Goal: Find specific page/section: Find specific page/section

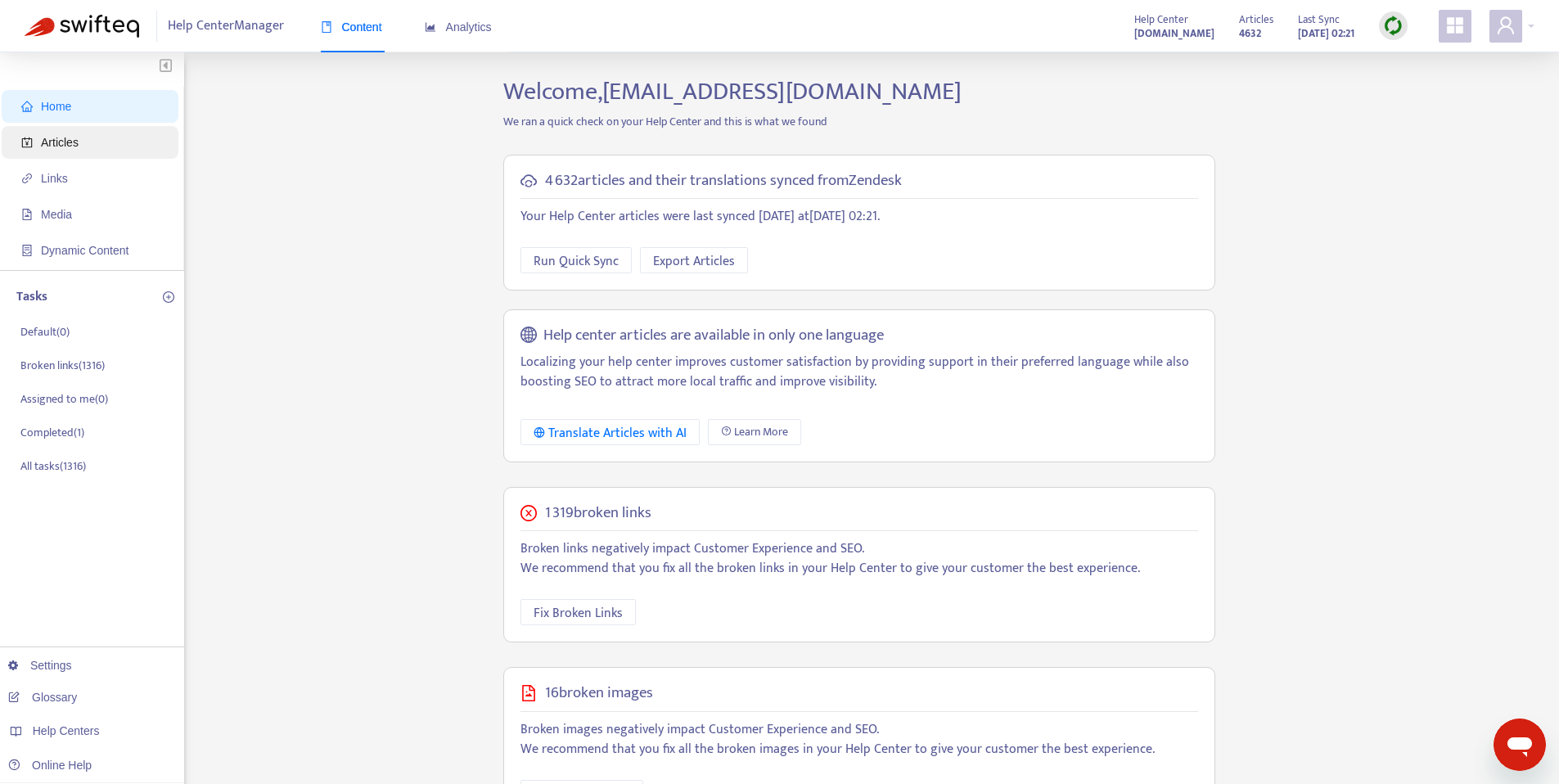
click at [128, 133] on span "Articles" at bounding box center [93, 142] width 144 height 33
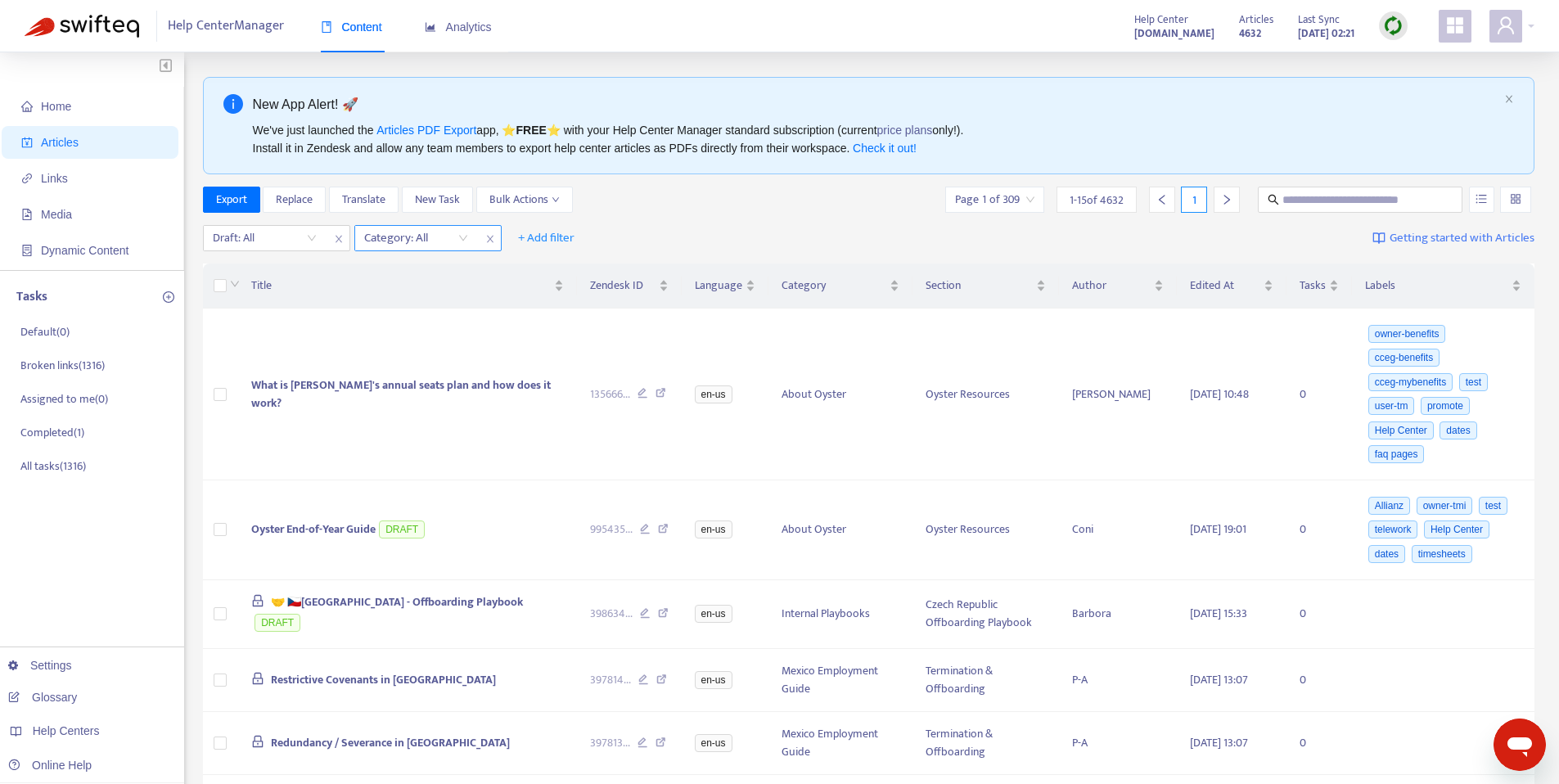
click at [413, 233] on div at bounding box center [407, 238] width 99 height 20
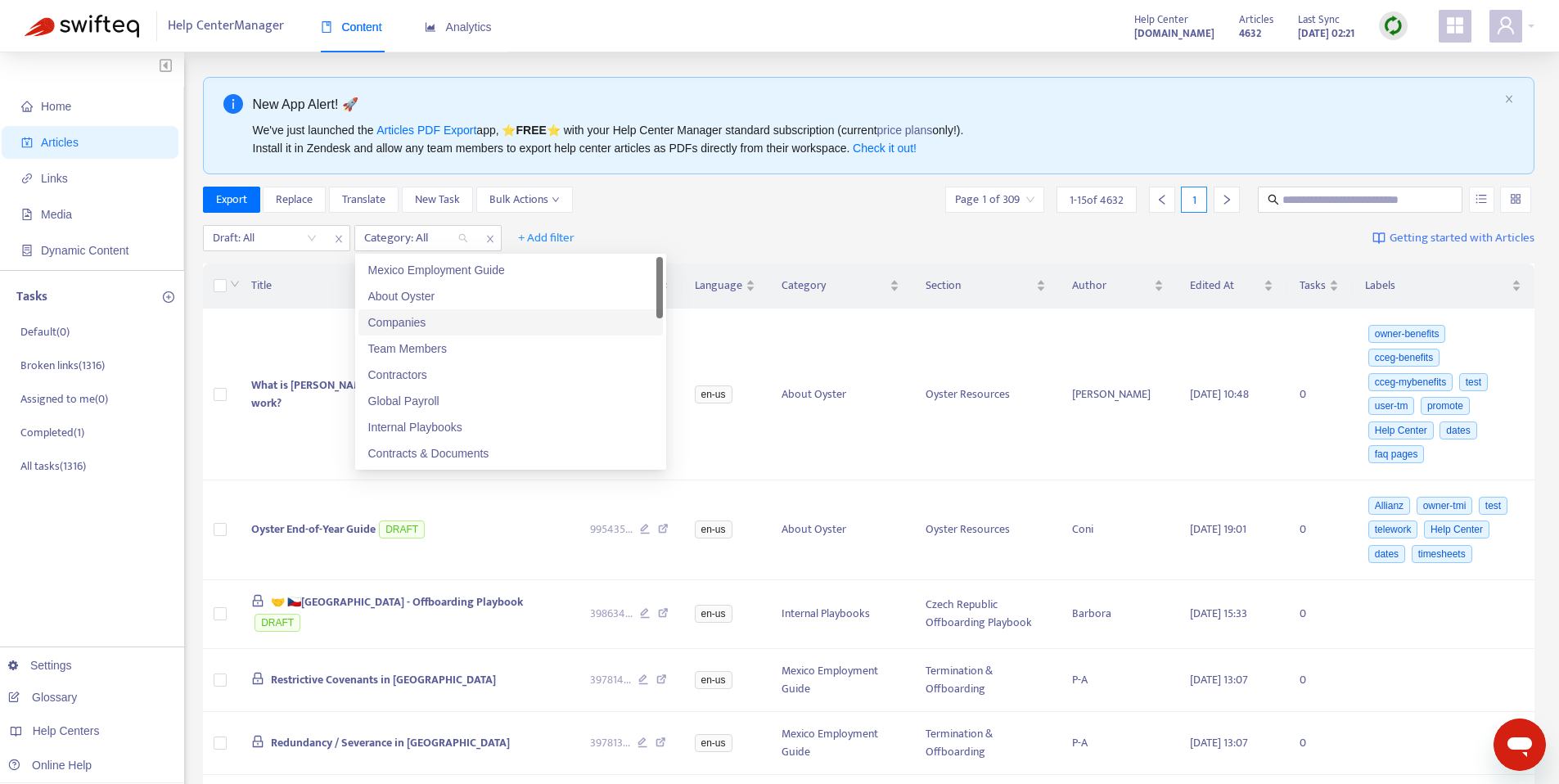
click at [433, 334] on div "Companies" at bounding box center [510, 322] width 304 height 26
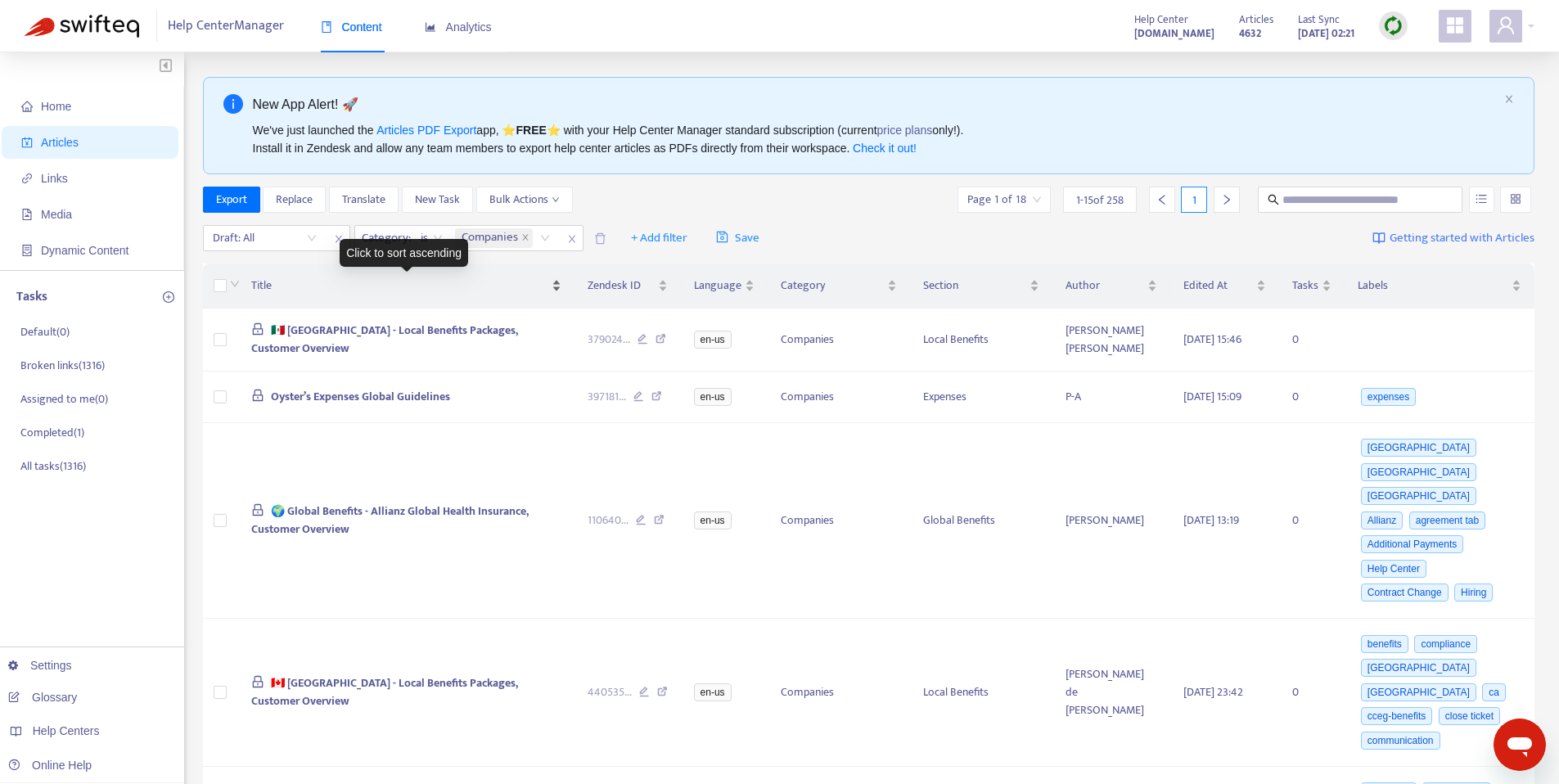
click at [400, 290] on span "Title" at bounding box center [399, 286] width 297 height 18
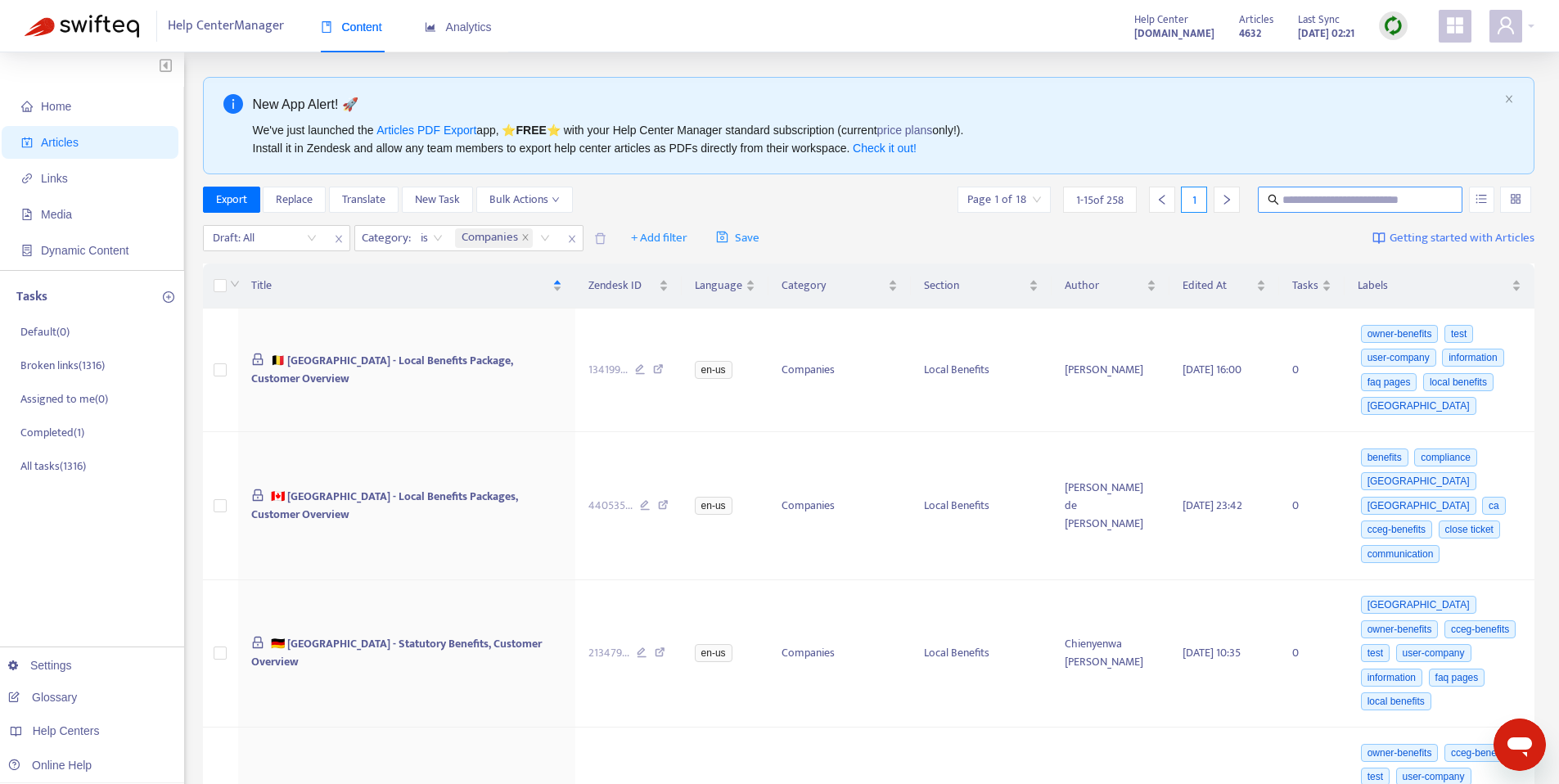
click at [1339, 199] on input "text" at bounding box center [1360, 200] width 157 height 18
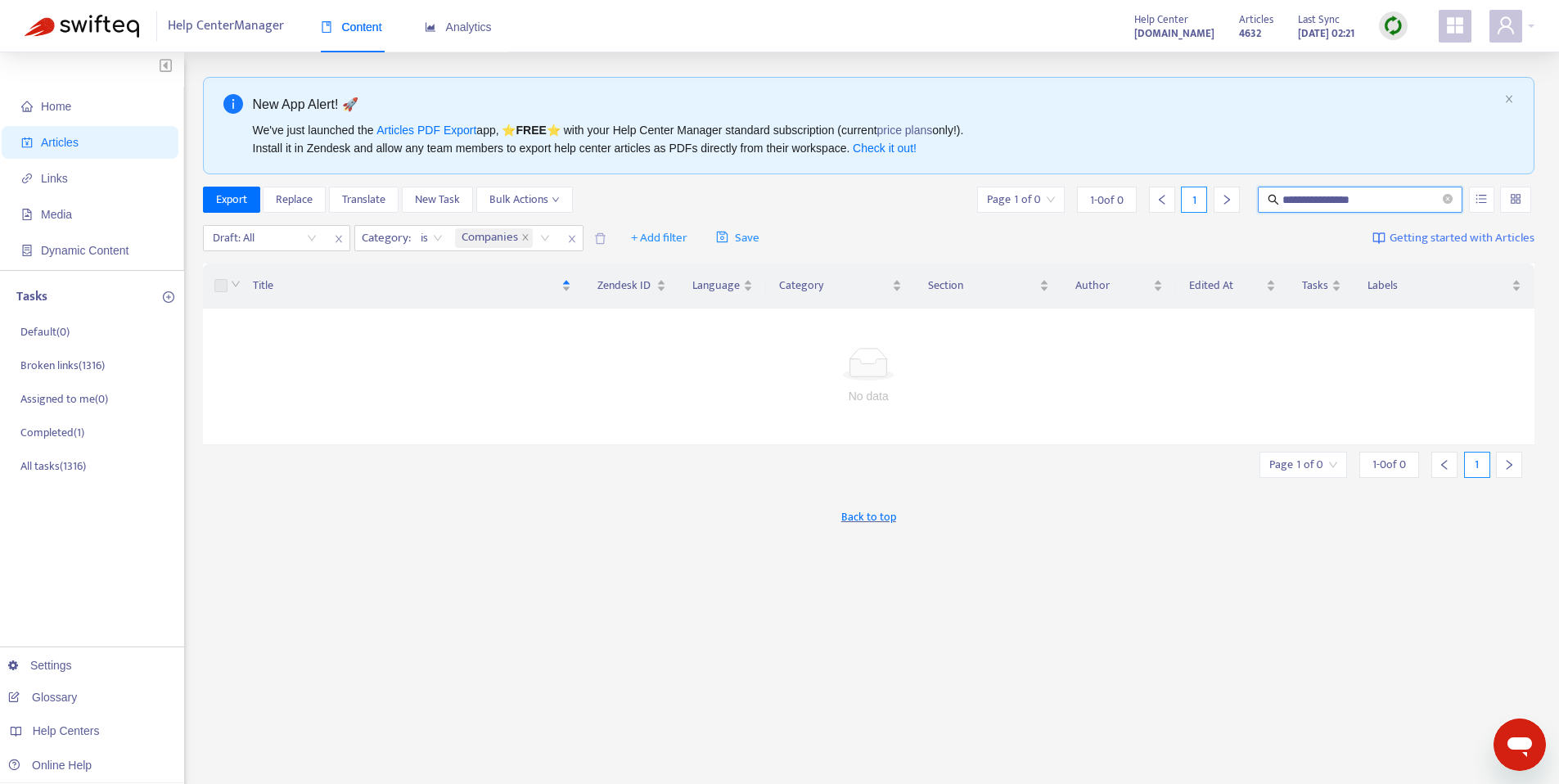
click at [1380, 200] on input "**********" at bounding box center [1360, 200] width 157 height 18
type input "*"
click at [544, 241] on div "Companies" at bounding box center [505, 238] width 107 height 25
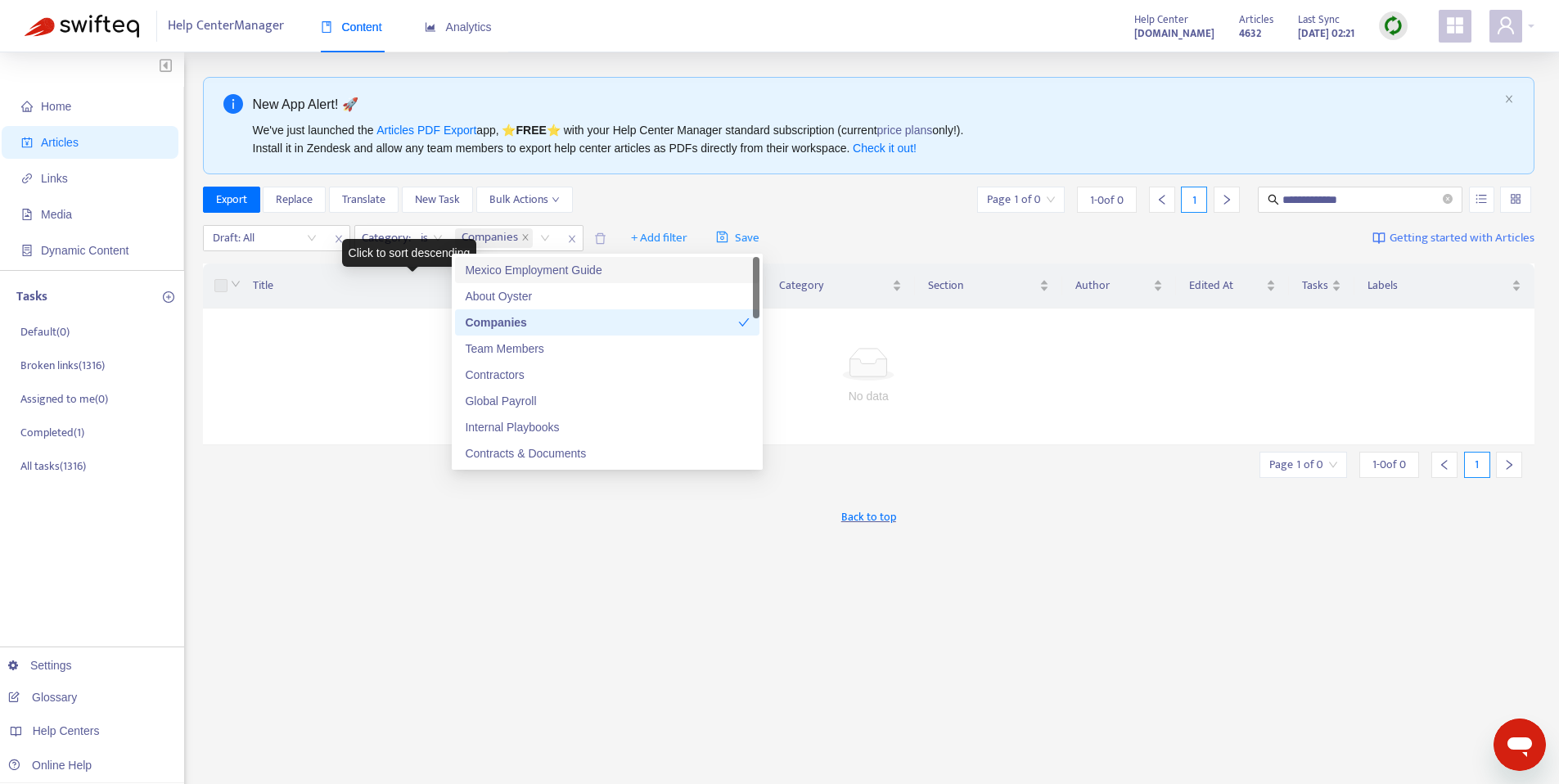
click at [313, 277] on div "Title" at bounding box center [412, 286] width 319 height 18
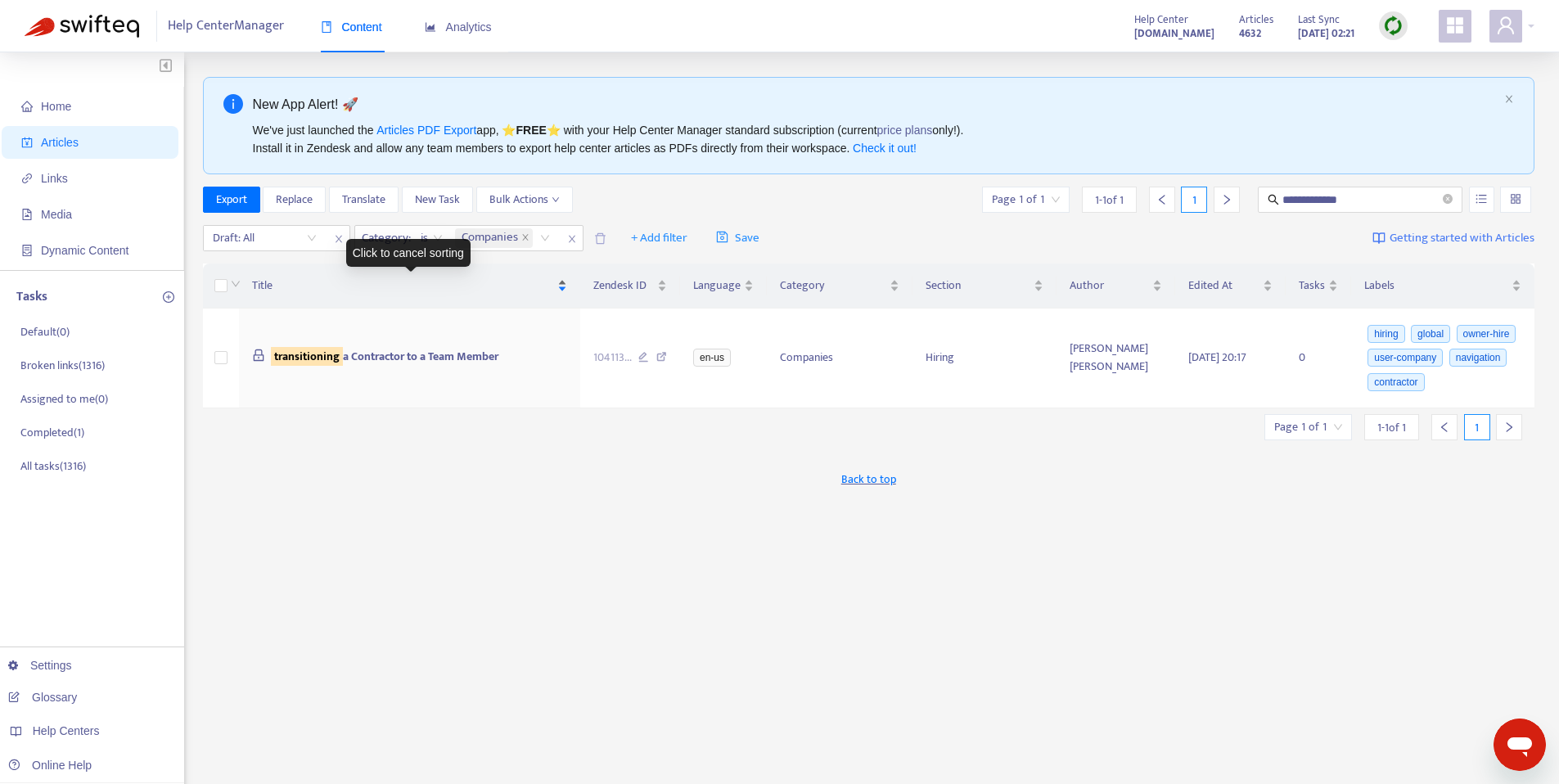
click at [512, 277] on div "Title" at bounding box center [409, 286] width 315 height 18
click at [1414, 203] on input "**********" at bounding box center [1360, 200] width 157 height 18
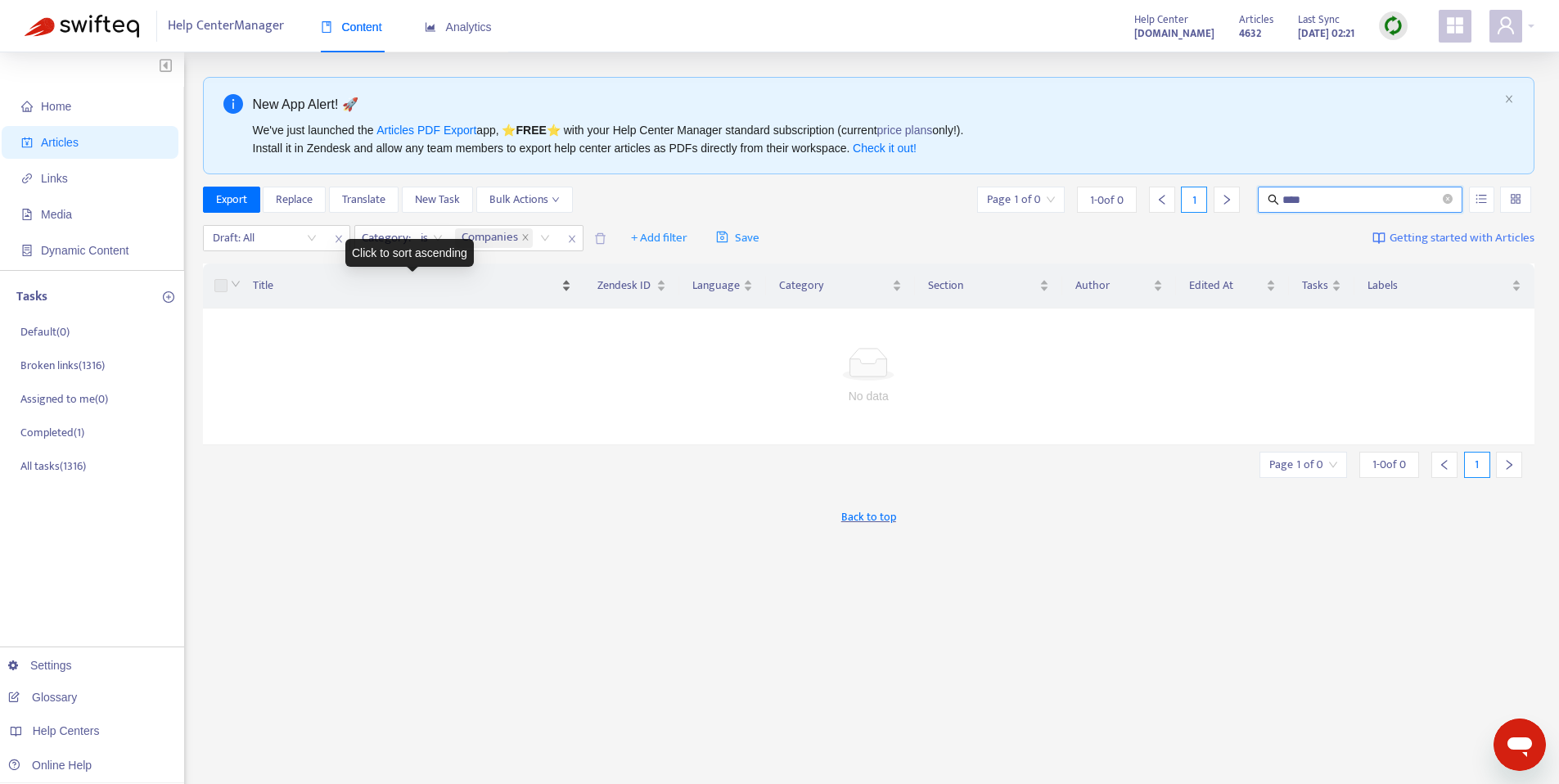
click at [516, 292] on span "Title" at bounding box center [406, 286] width 306 height 18
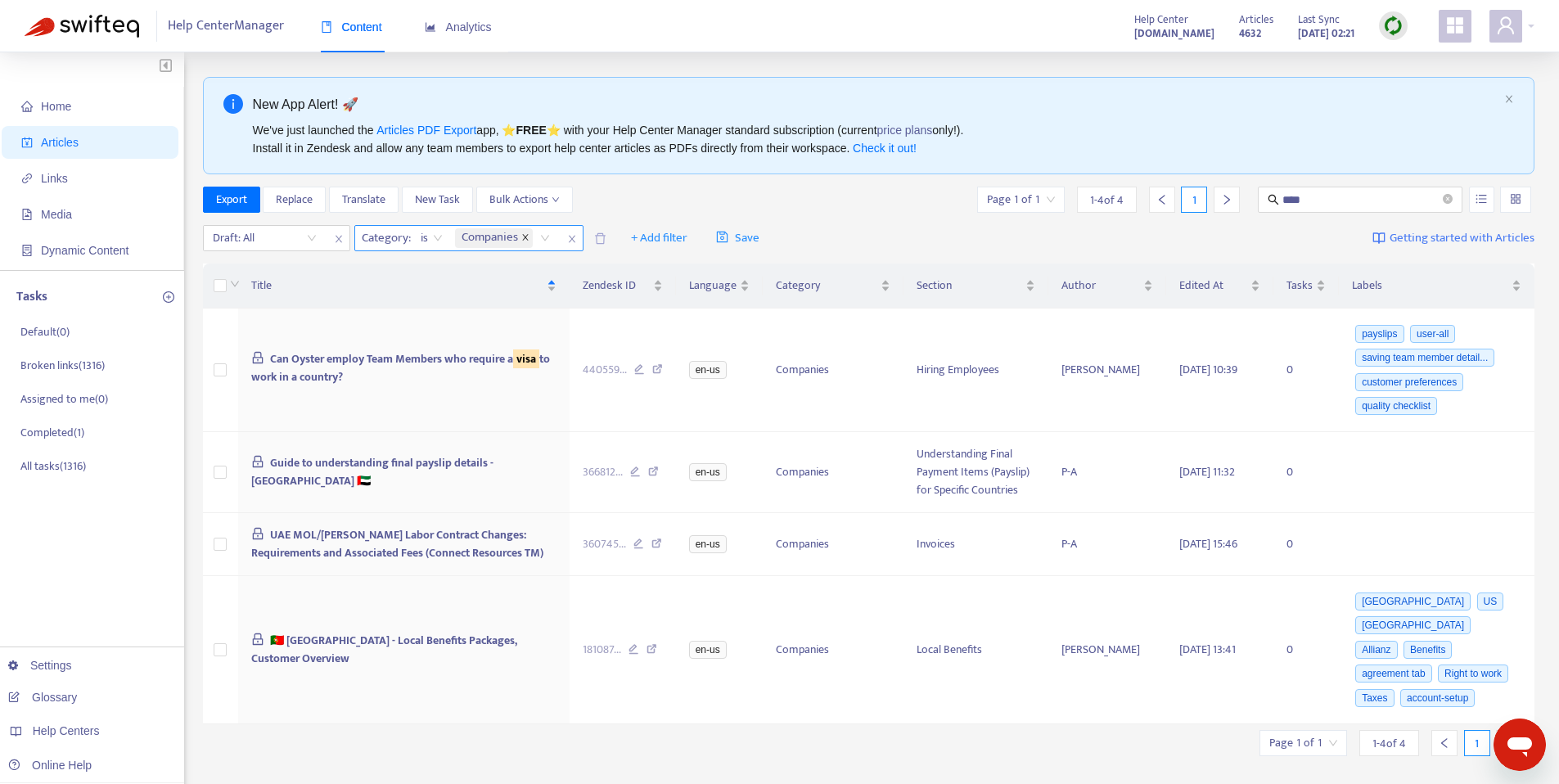
click at [525, 236] on icon "close" at bounding box center [525, 237] width 8 height 8
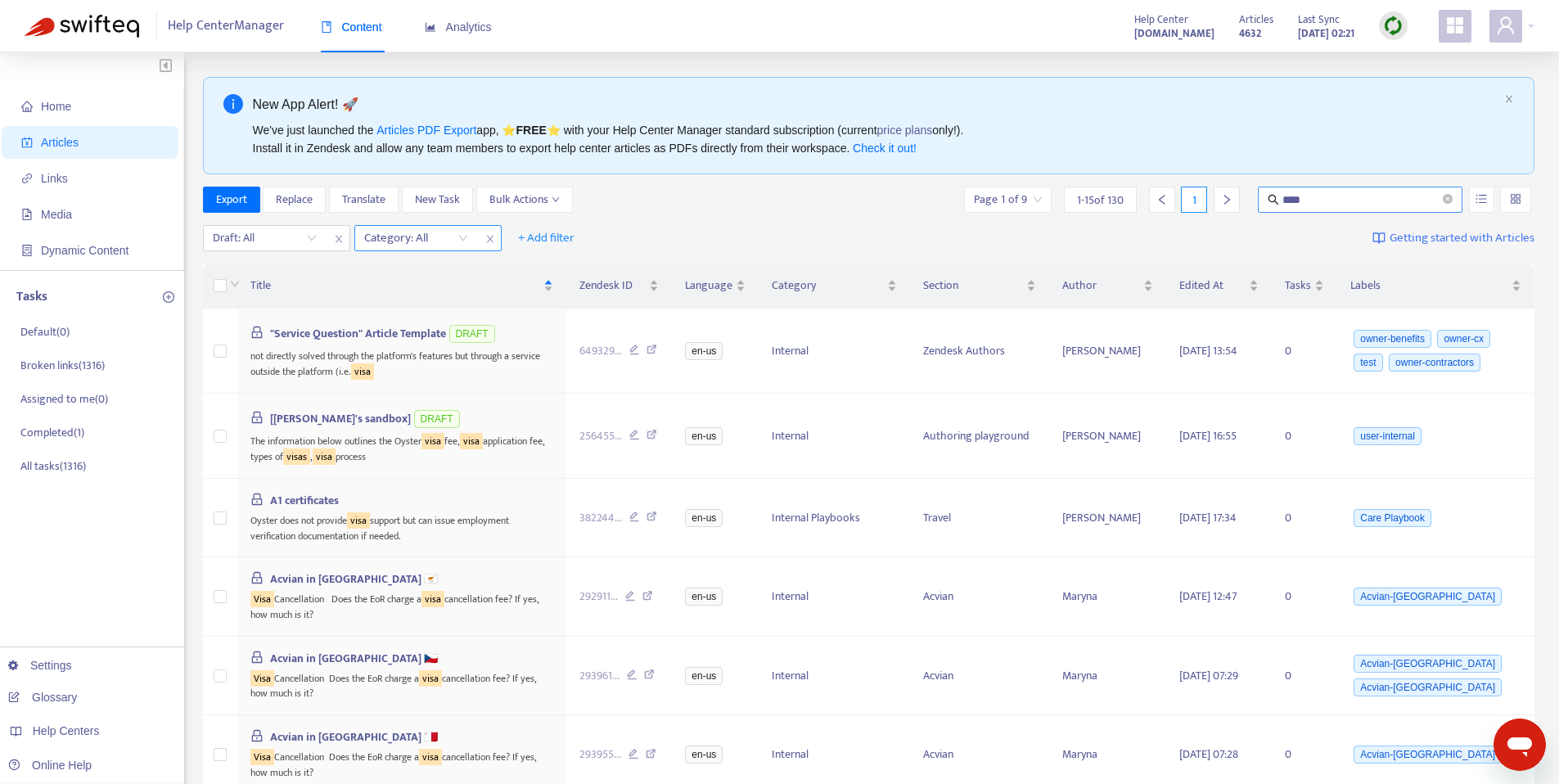
click at [1342, 199] on input "****" at bounding box center [1360, 200] width 157 height 18
type input "*"
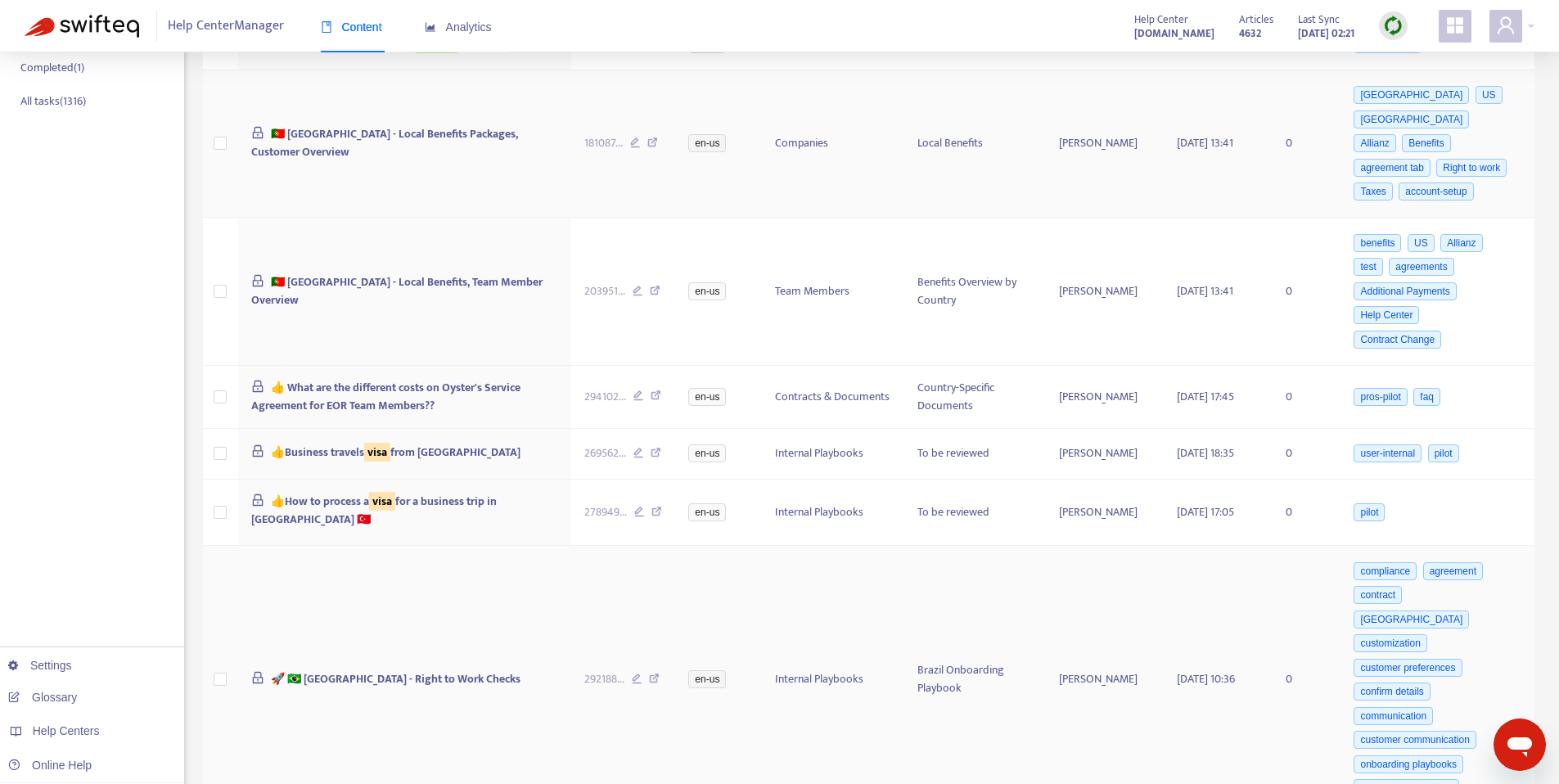
scroll to position [39, 0]
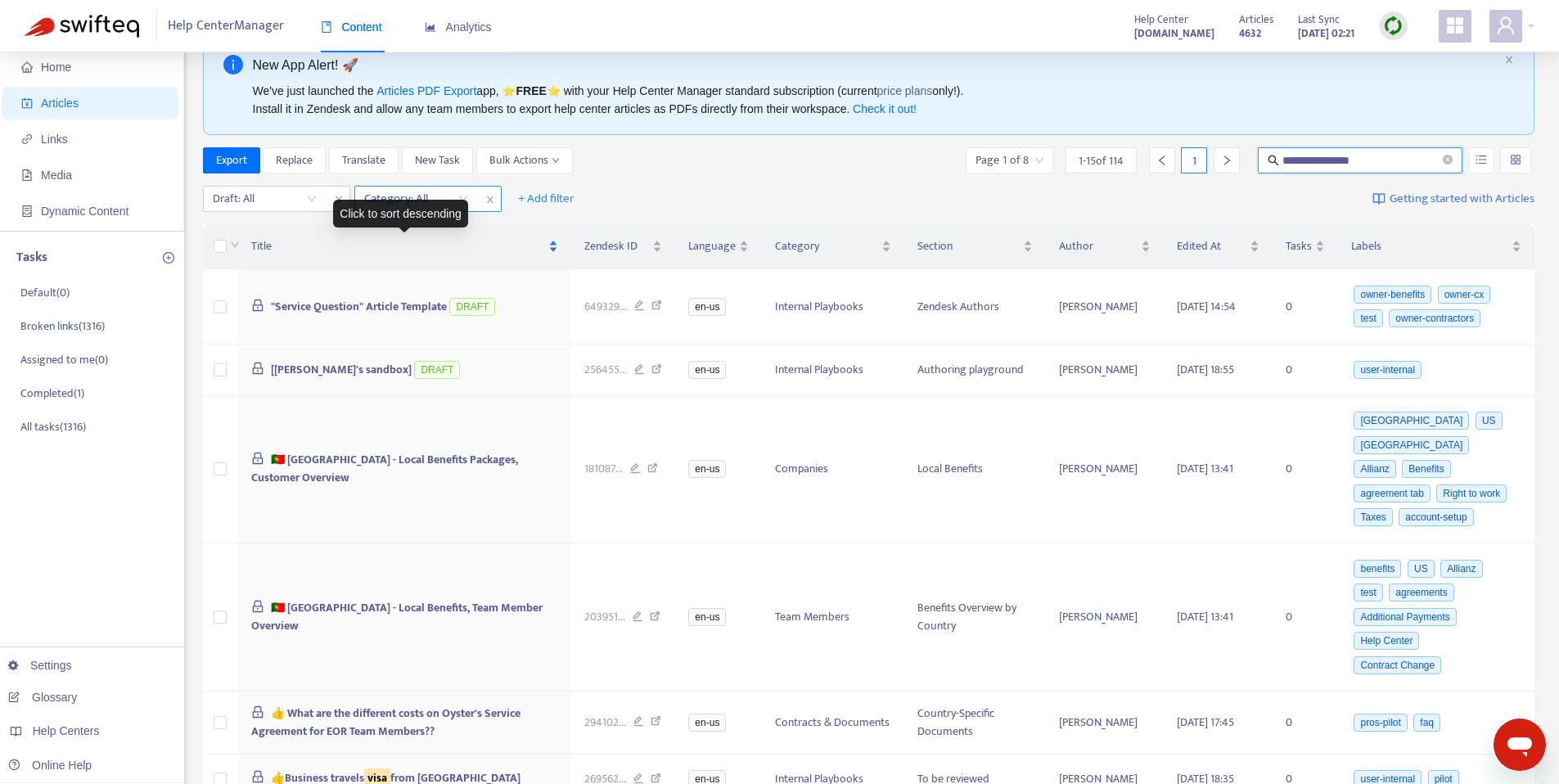
type input "**********"
click at [513, 254] on span "Title" at bounding box center [398, 246] width 294 height 18
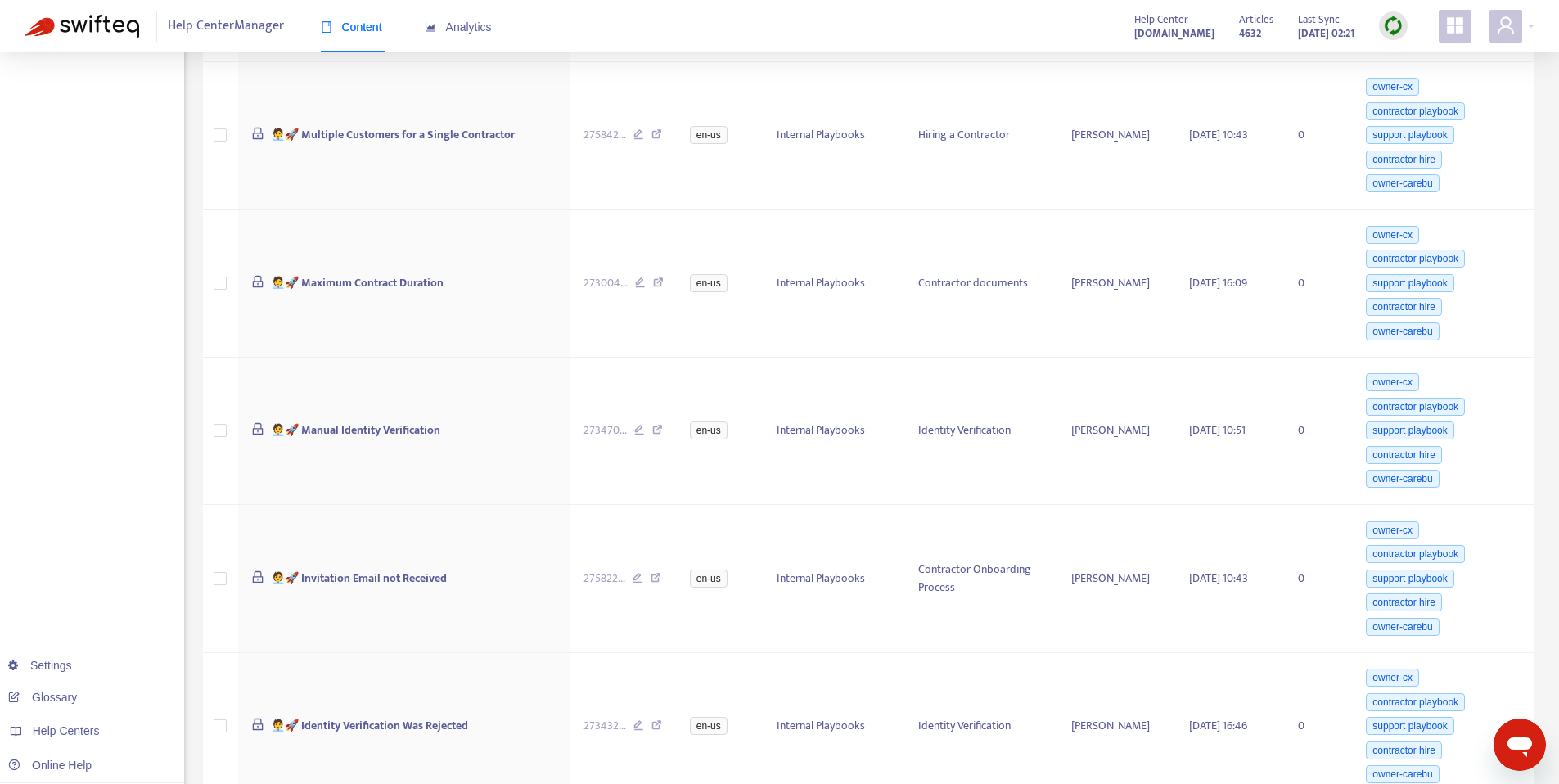
scroll to position [1530, 0]
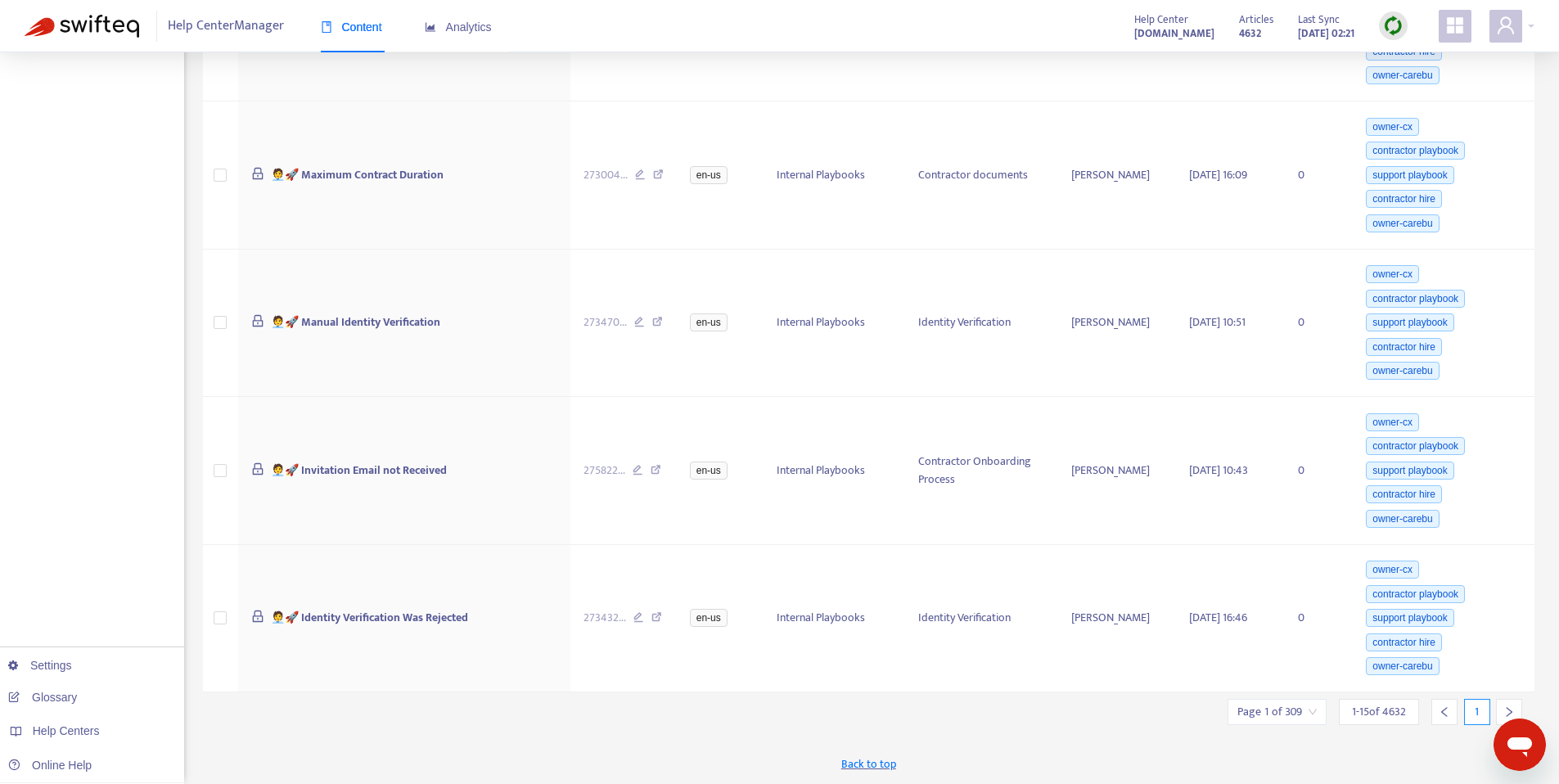
click at [1503, 709] on icon "right" at bounding box center [1508, 711] width 11 height 11
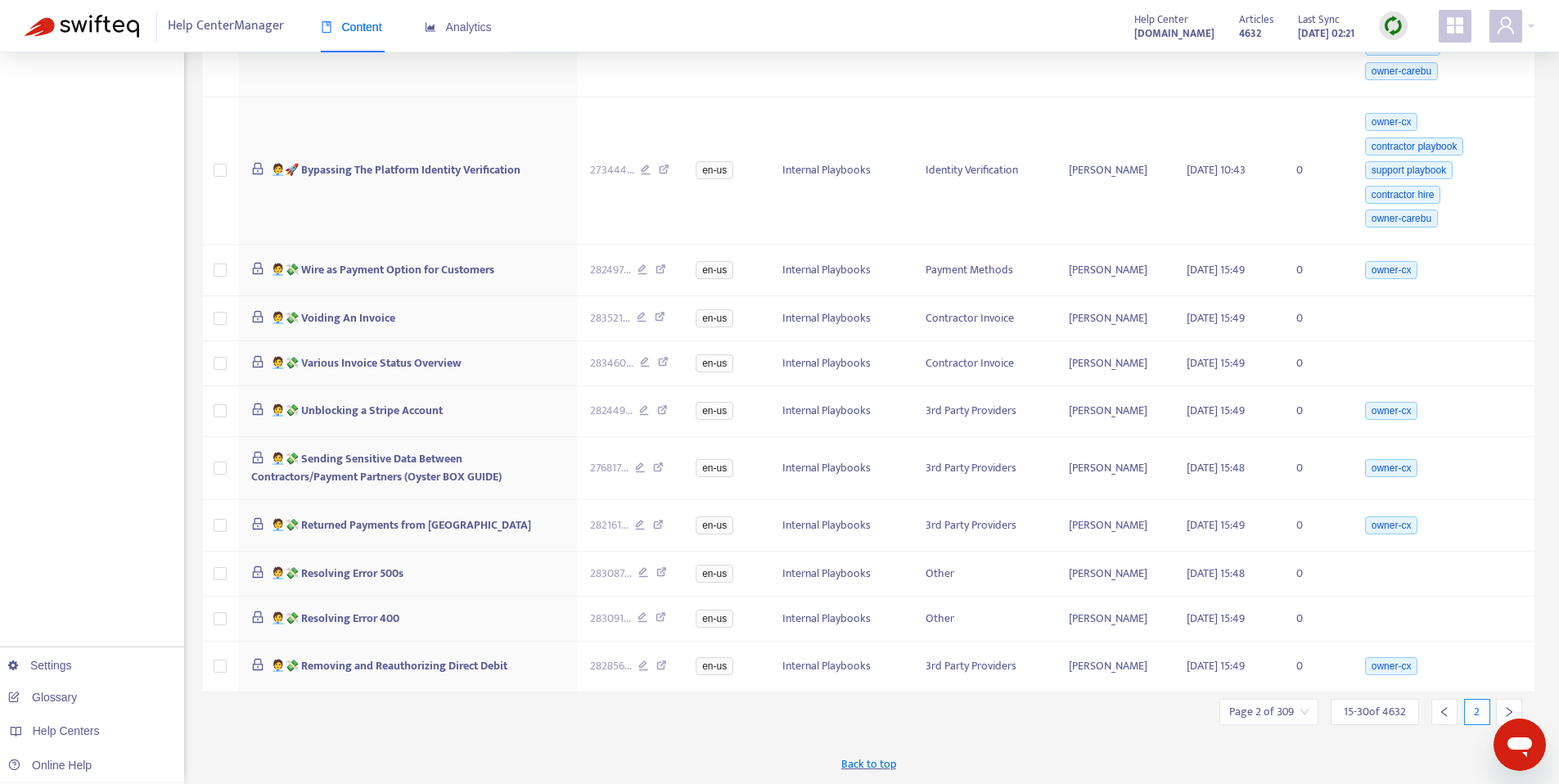
scroll to position [1022, 0]
click at [1503, 709] on icon "right" at bounding box center [1508, 711] width 11 height 11
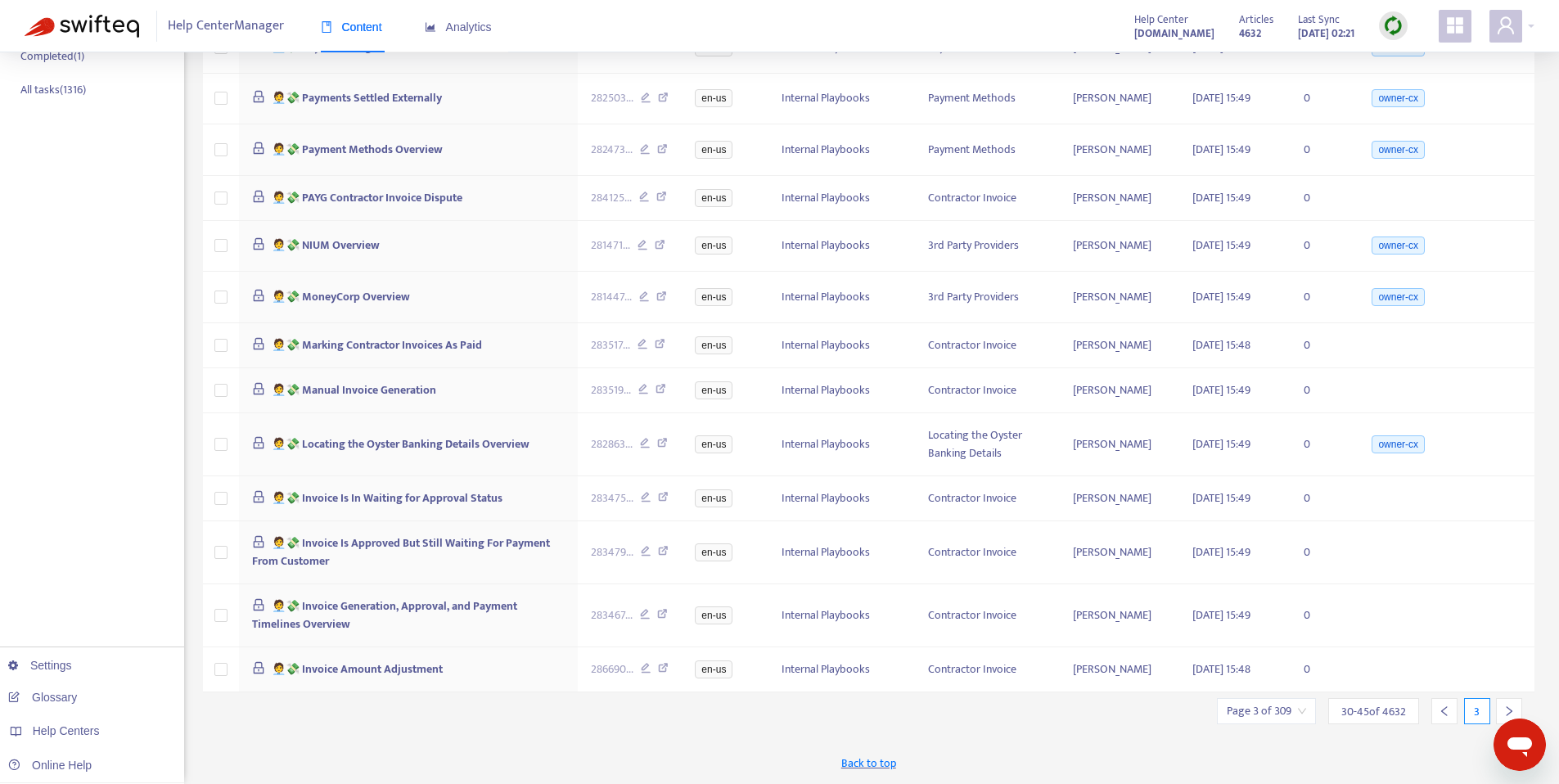
click at [1503, 709] on icon "right" at bounding box center [1508, 710] width 11 height 11
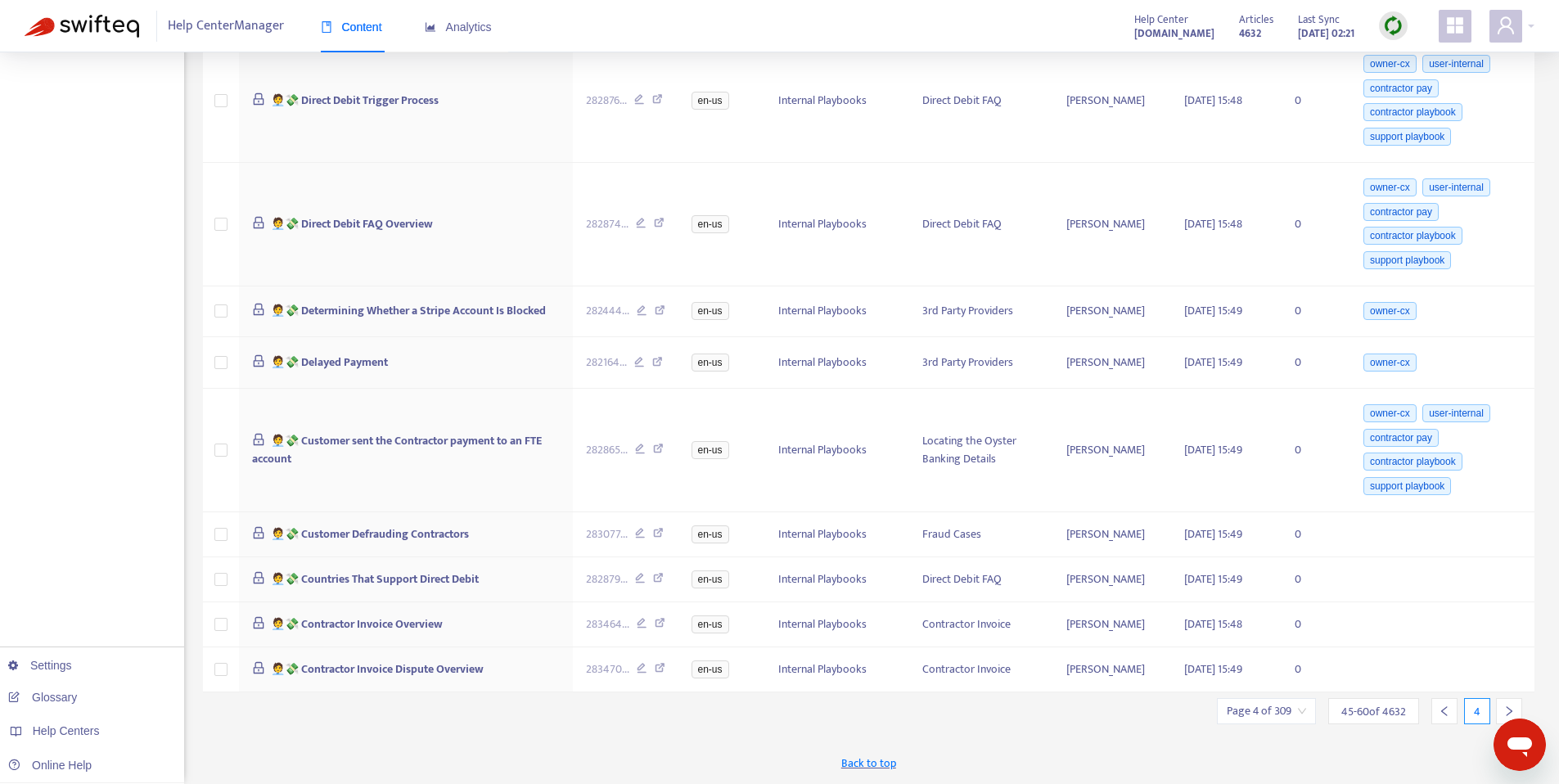
click at [1503, 709] on icon "right" at bounding box center [1508, 710] width 11 height 11
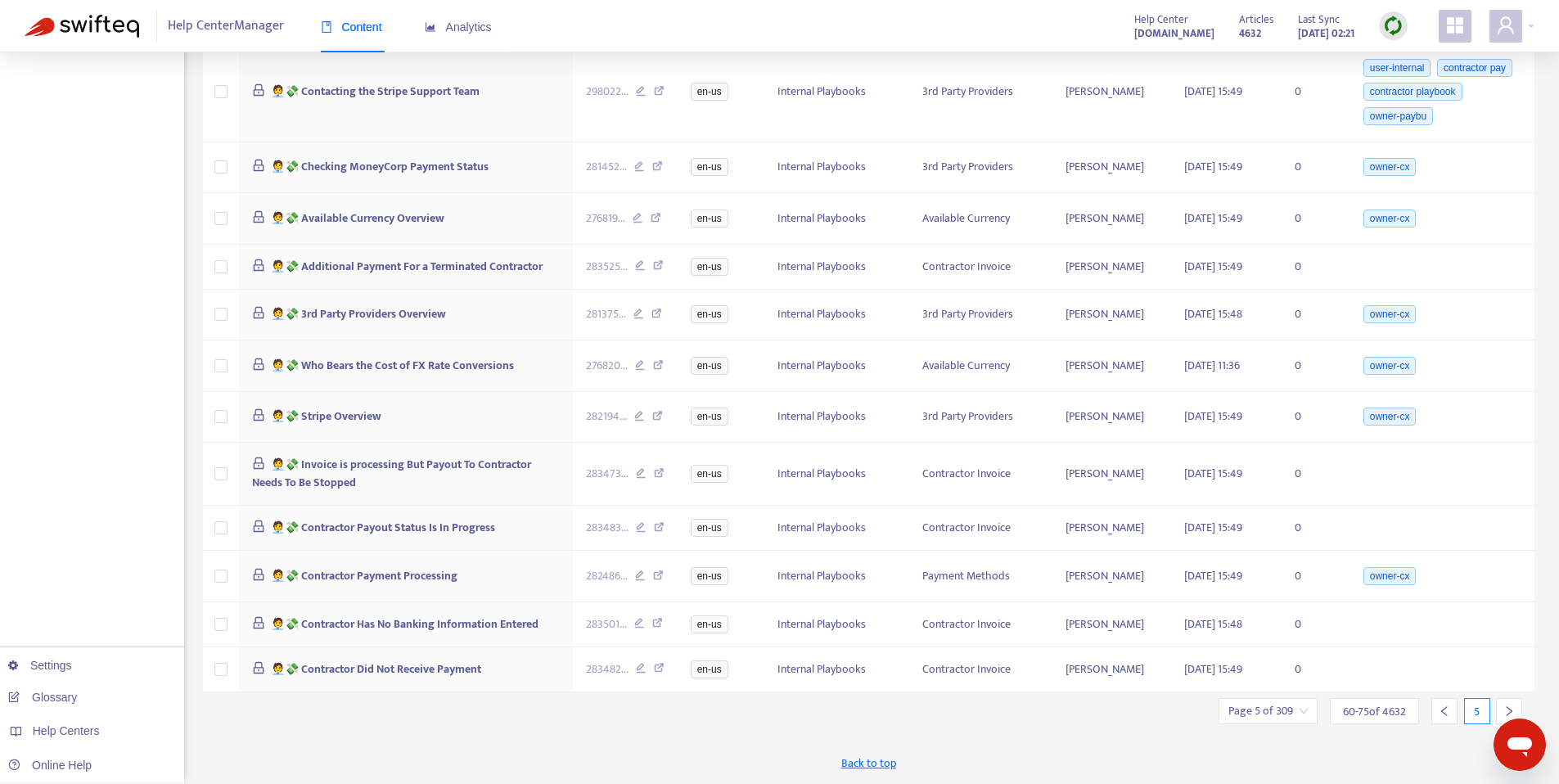
click at [1503, 709] on icon "right" at bounding box center [1508, 710] width 11 height 11
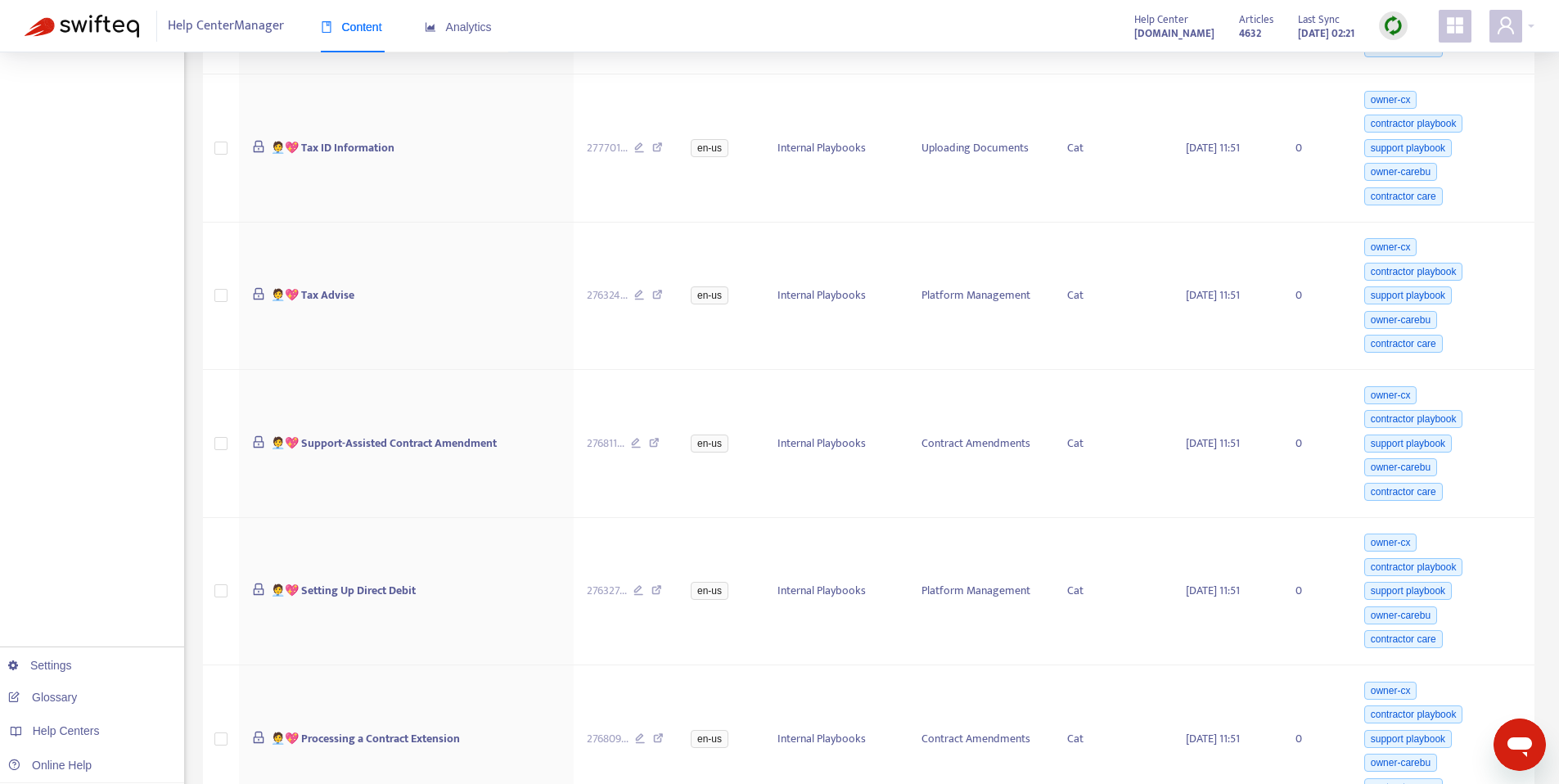
scroll to position [1530, 0]
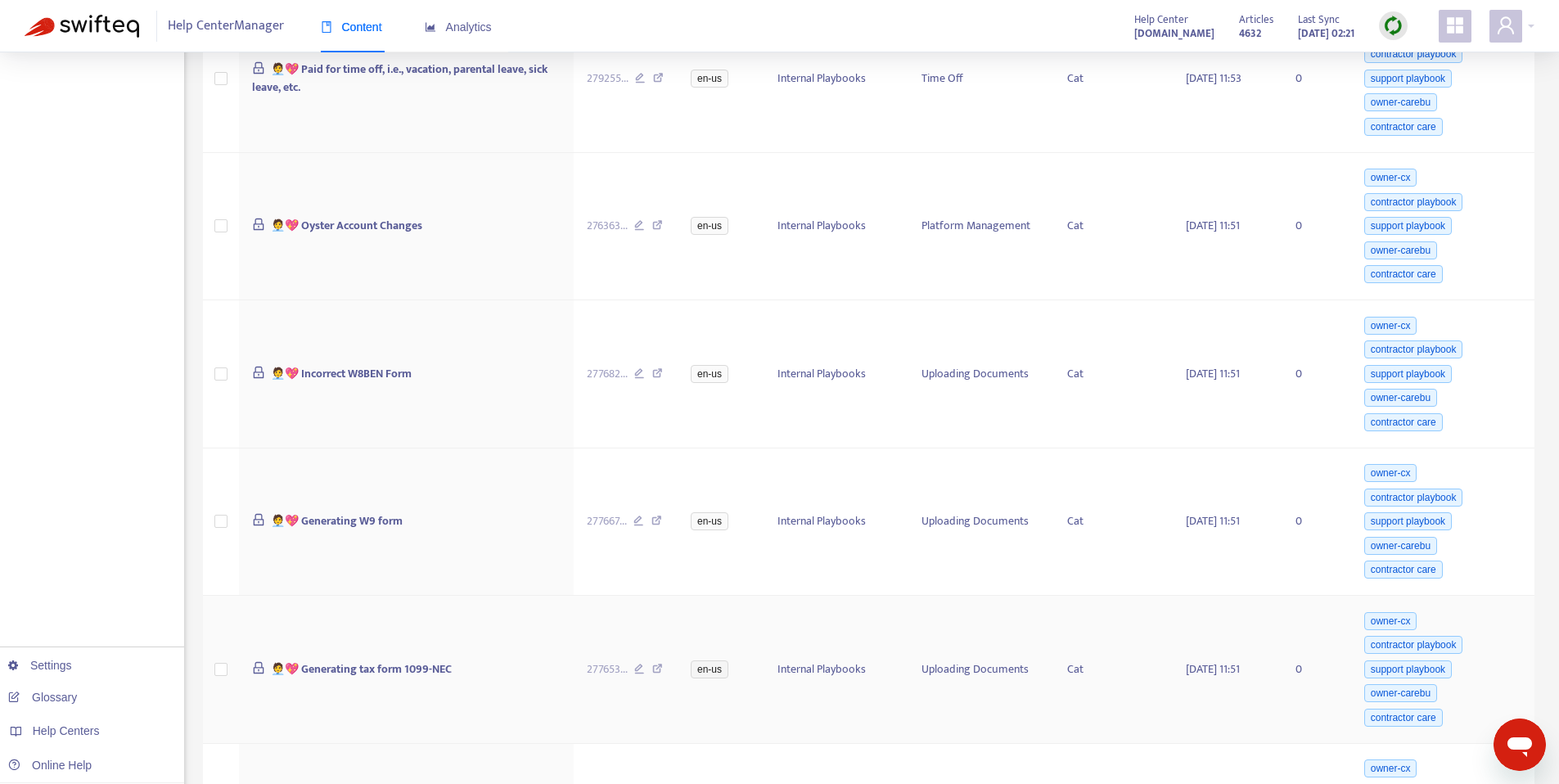
click at [1503, 709] on div "owner-cx contractor playbook support playbook owner-carebu contractor care" at bounding box center [1441, 669] width 160 height 121
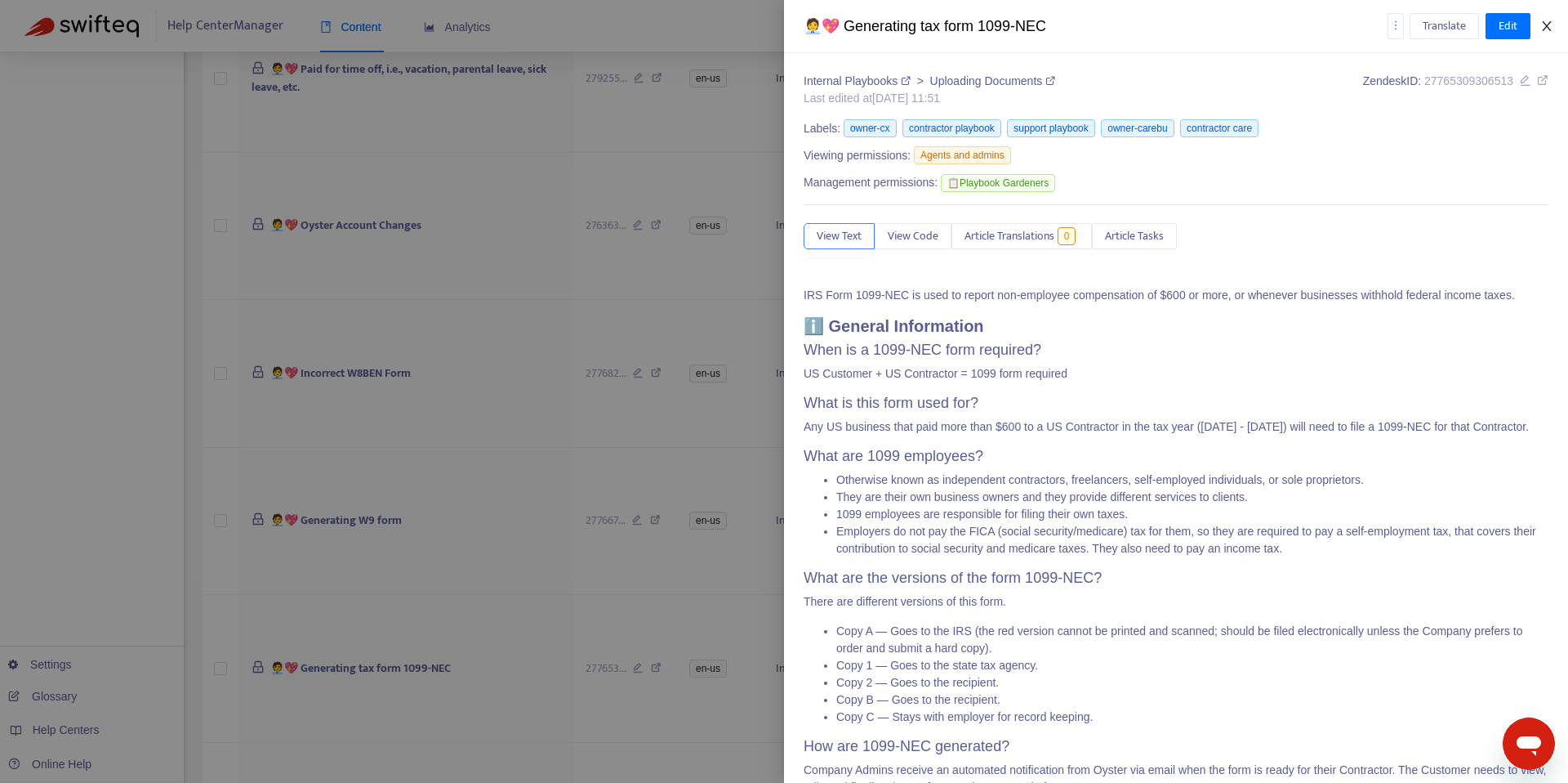
click at [1554, 19] on button "Close" at bounding box center [1546, 27] width 23 height 16
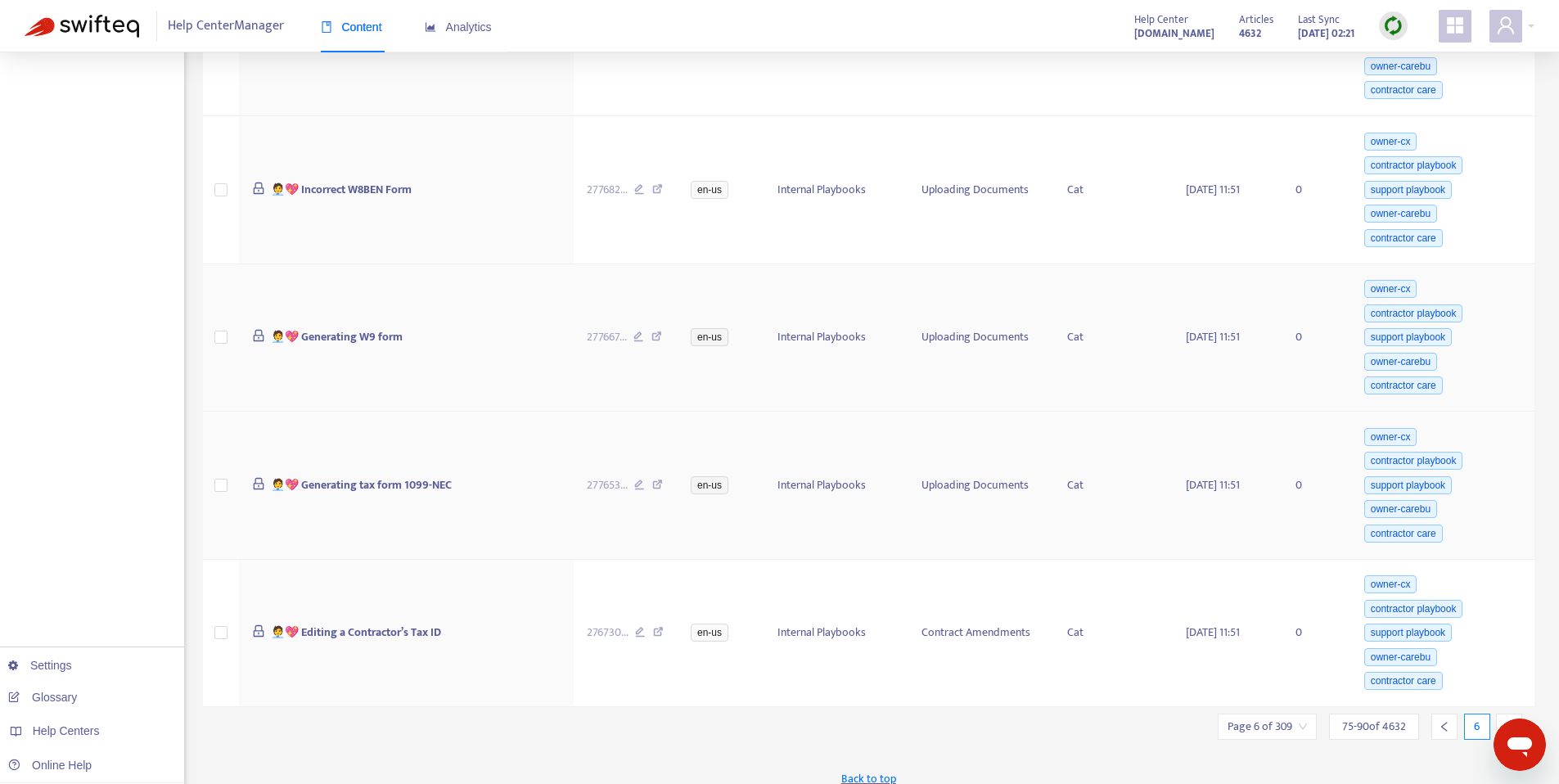
scroll to position [1747, 0]
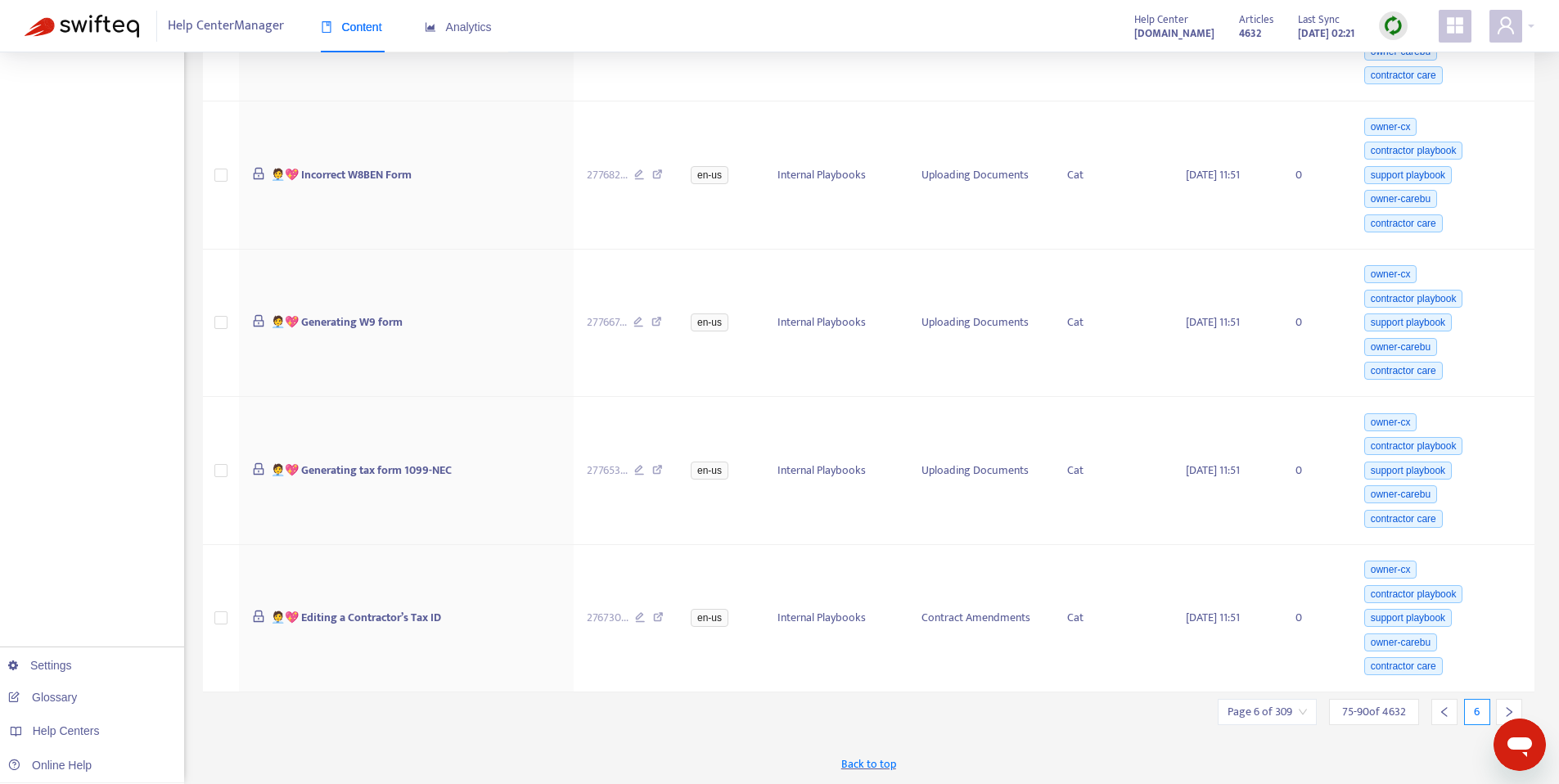
click at [1502, 702] on div at bounding box center [1509, 712] width 26 height 26
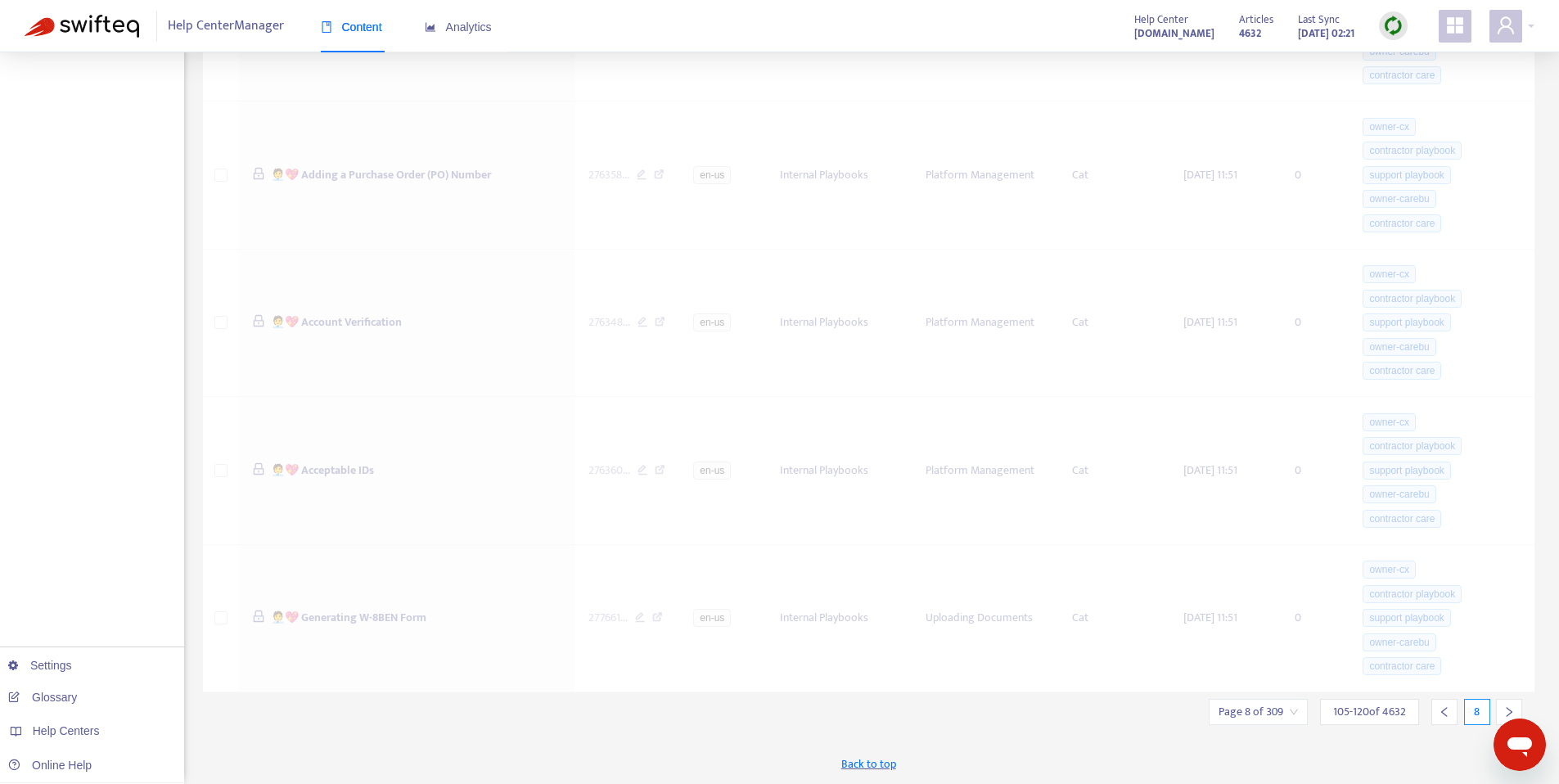
scroll to position [733, 0]
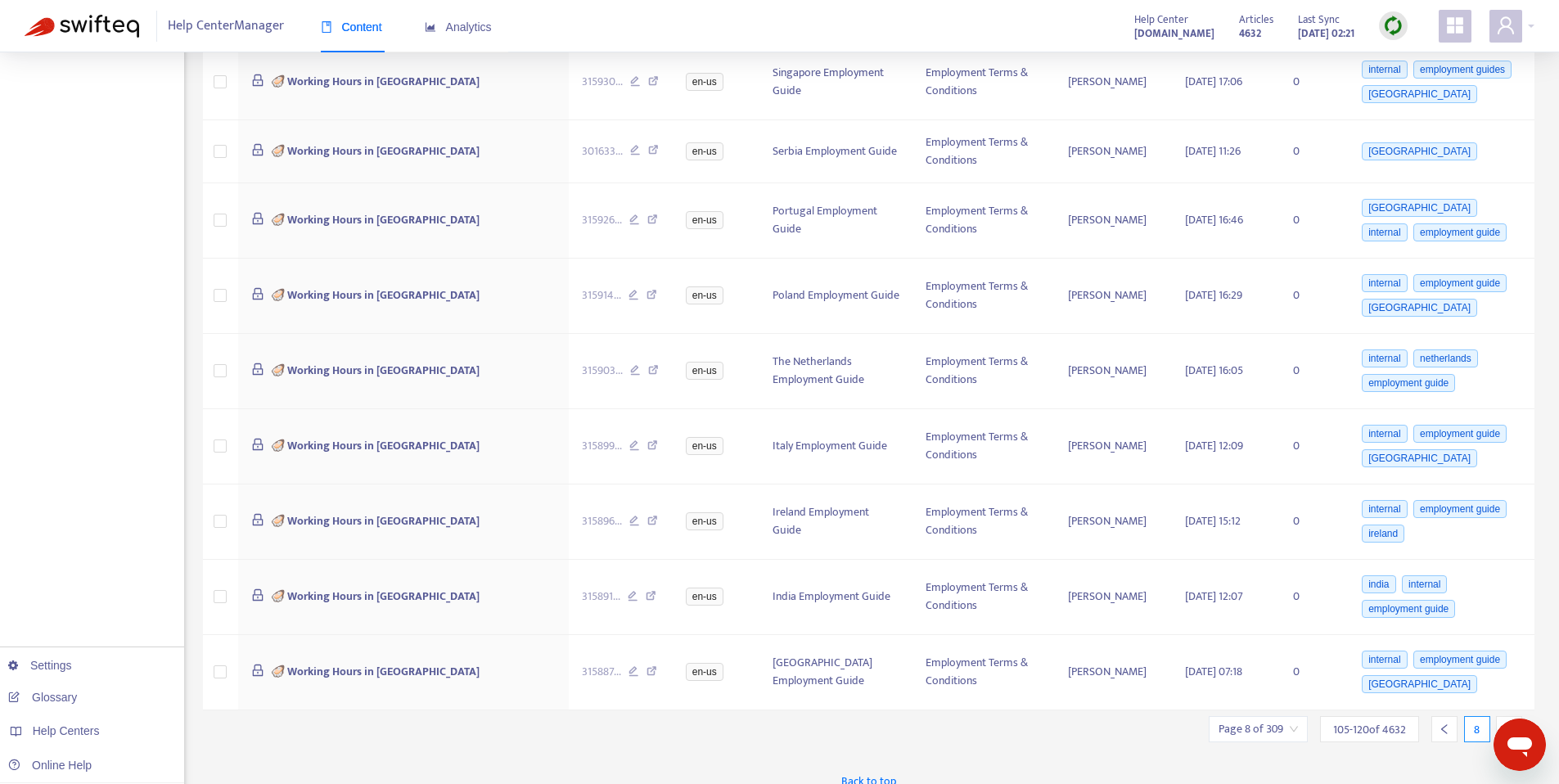
click at [1502, 716] on div at bounding box center [1509, 729] width 26 height 26
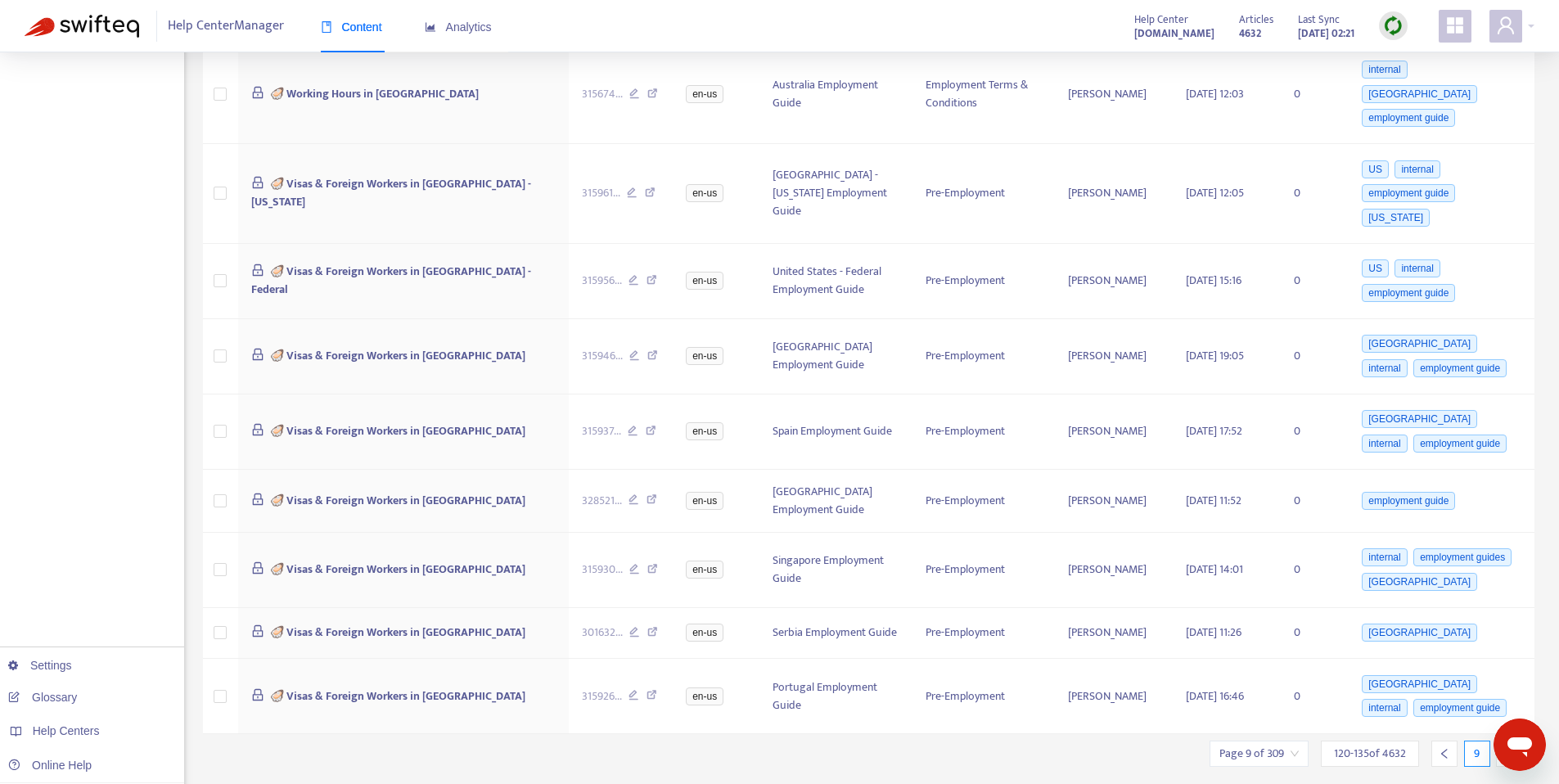
scroll to position [721, 0]
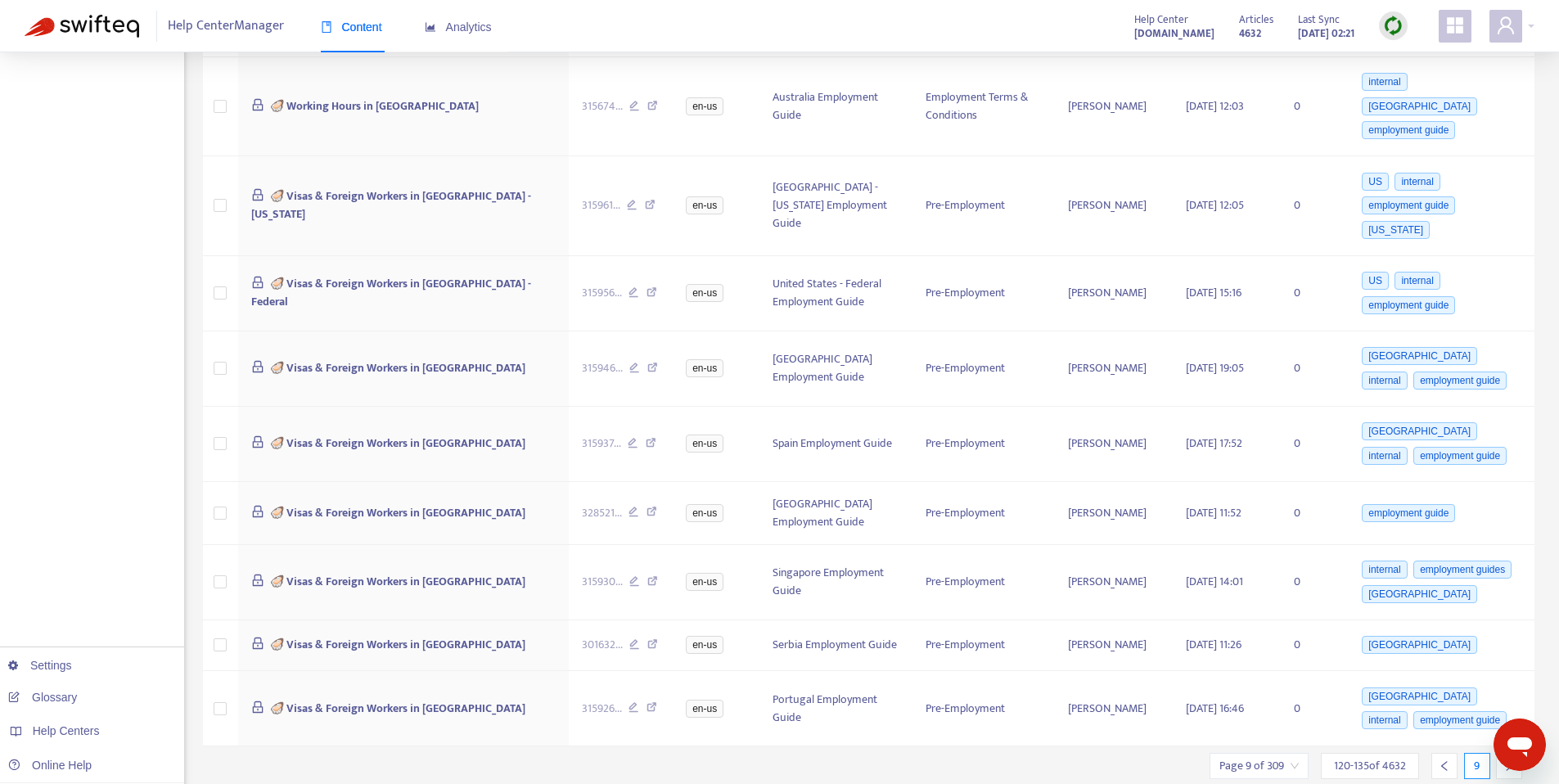
click at [1502, 753] on div at bounding box center [1509, 766] width 26 height 26
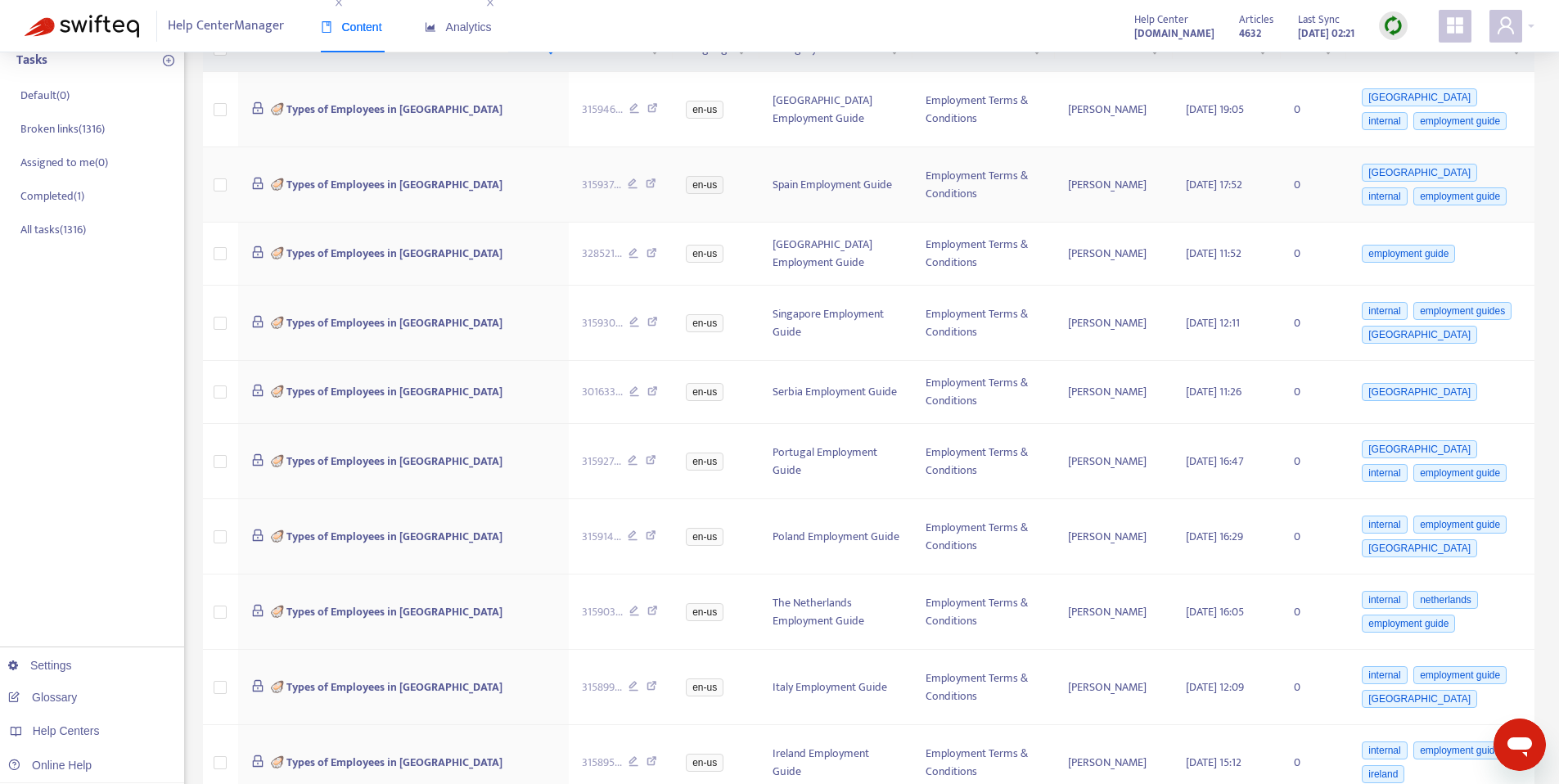
scroll to position [0, 0]
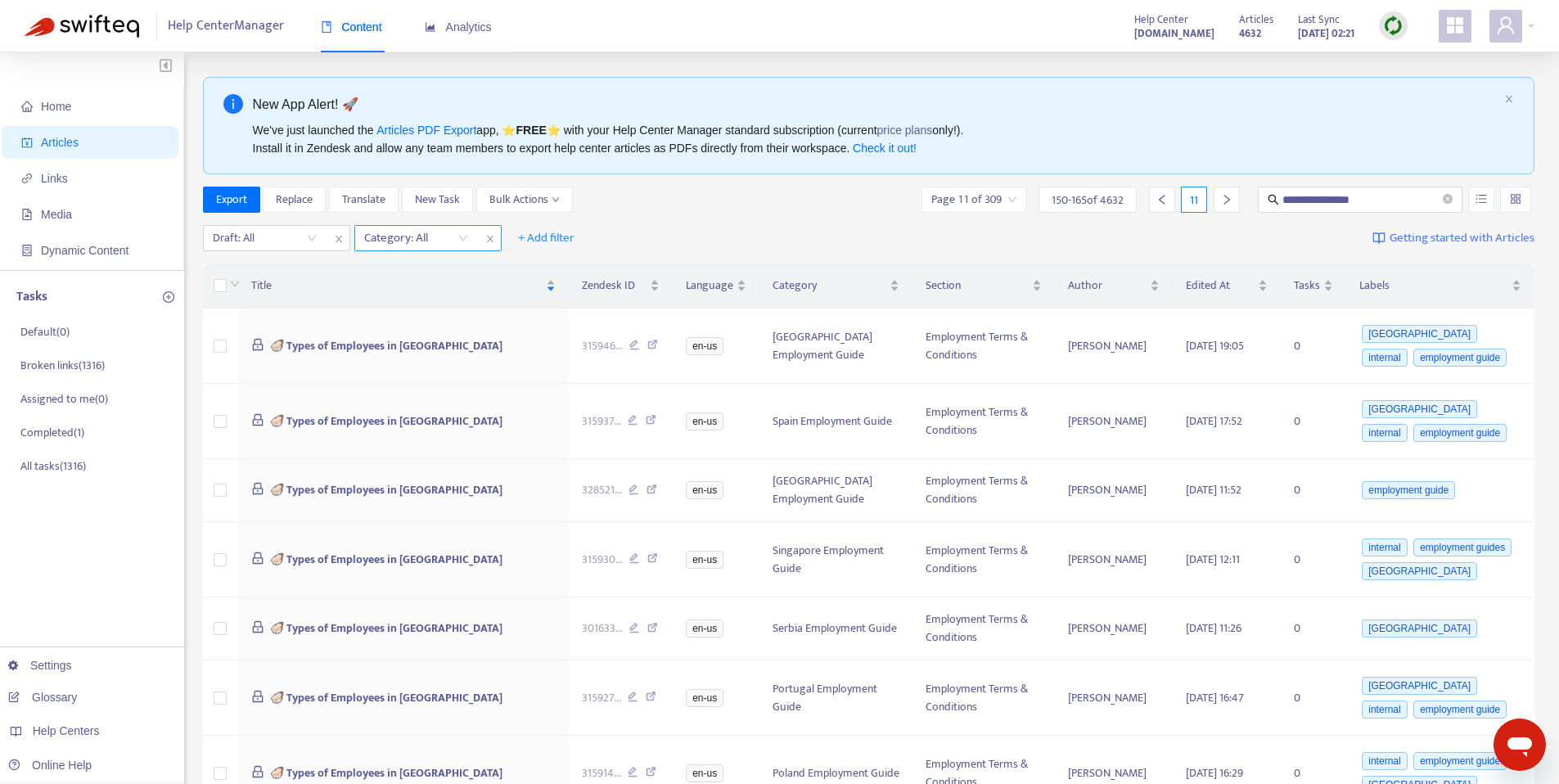
click at [1171, 193] on div at bounding box center [1162, 200] width 26 height 26
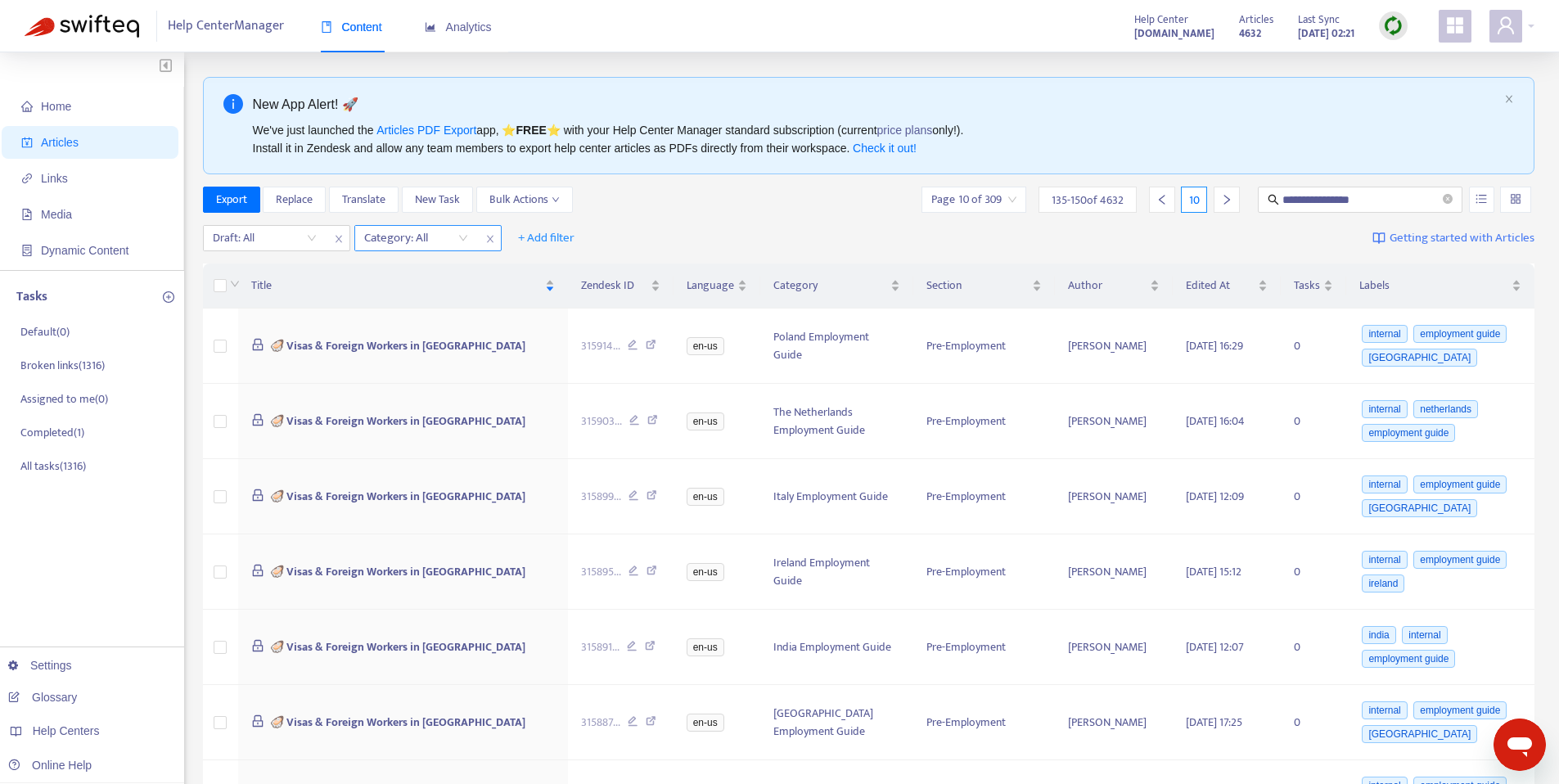
click at [1167, 194] on icon "left" at bounding box center [1161, 199] width 11 height 11
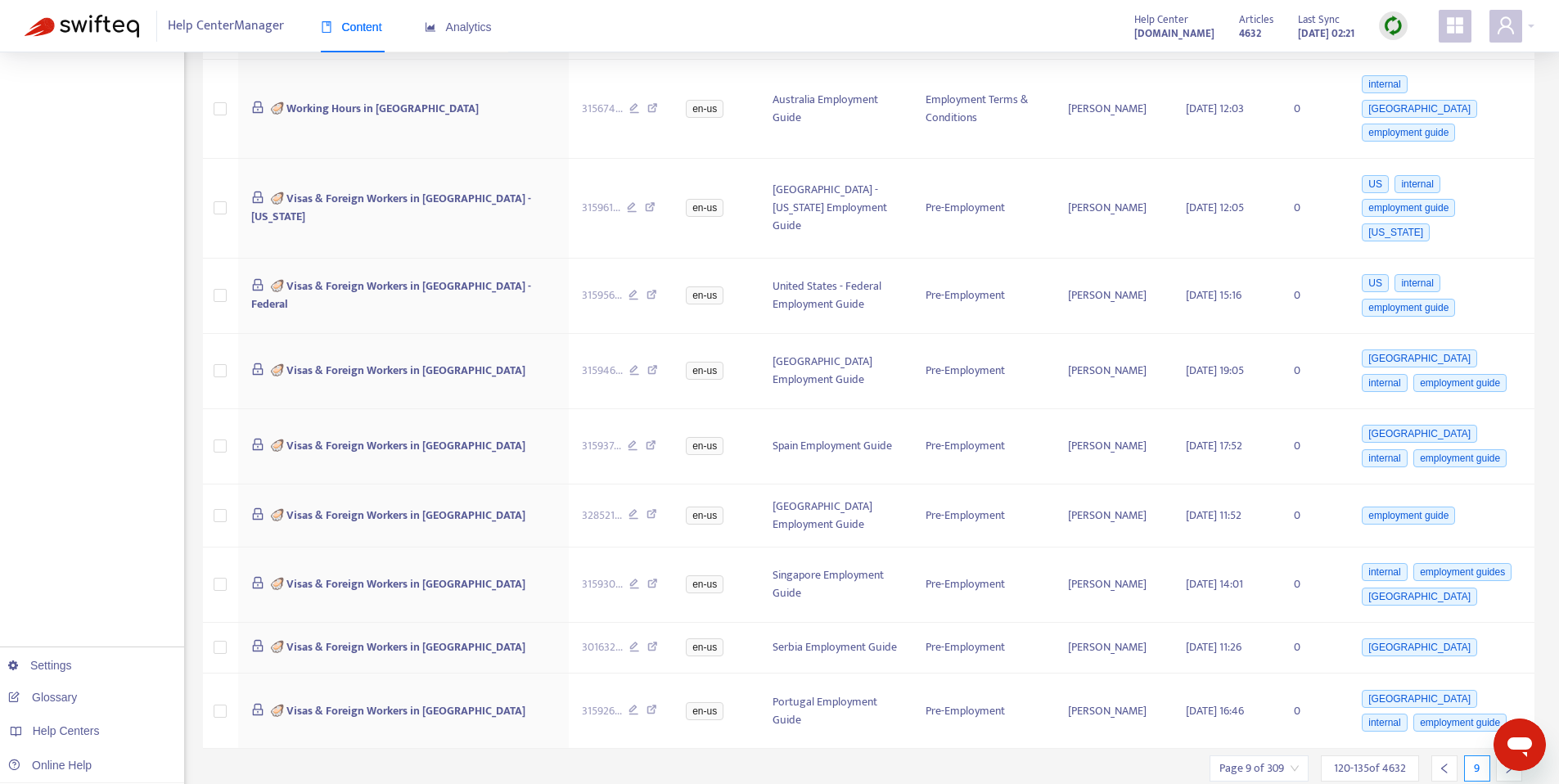
scroll to position [721, 0]
